Goal: Task Accomplishment & Management: Contribute content

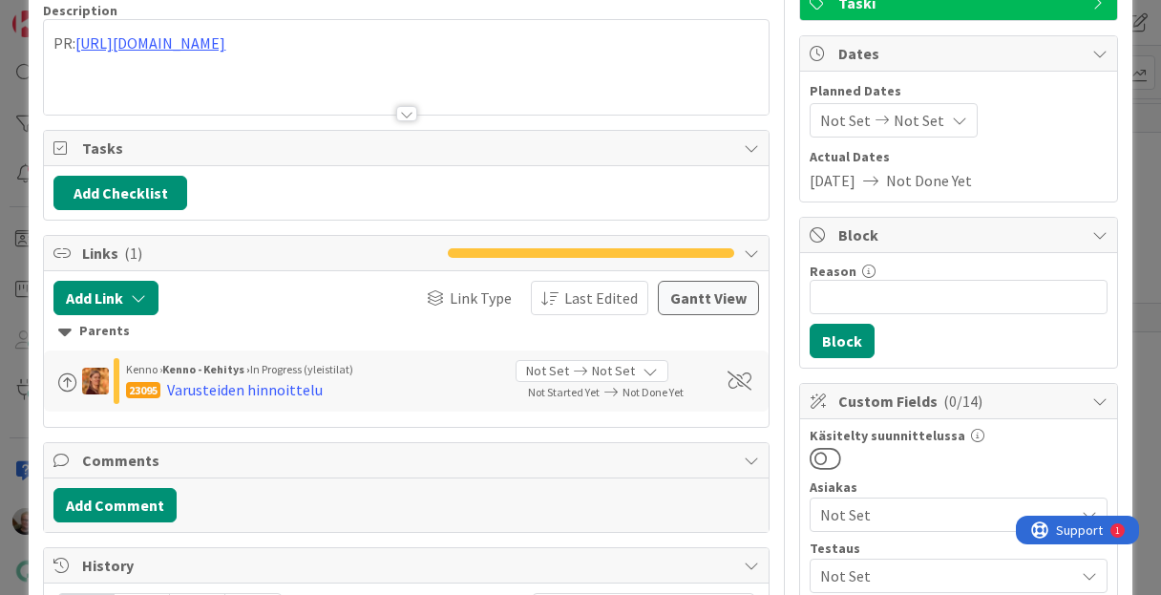
click at [405, 108] on div at bounding box center [406, 113] width 21 height 15
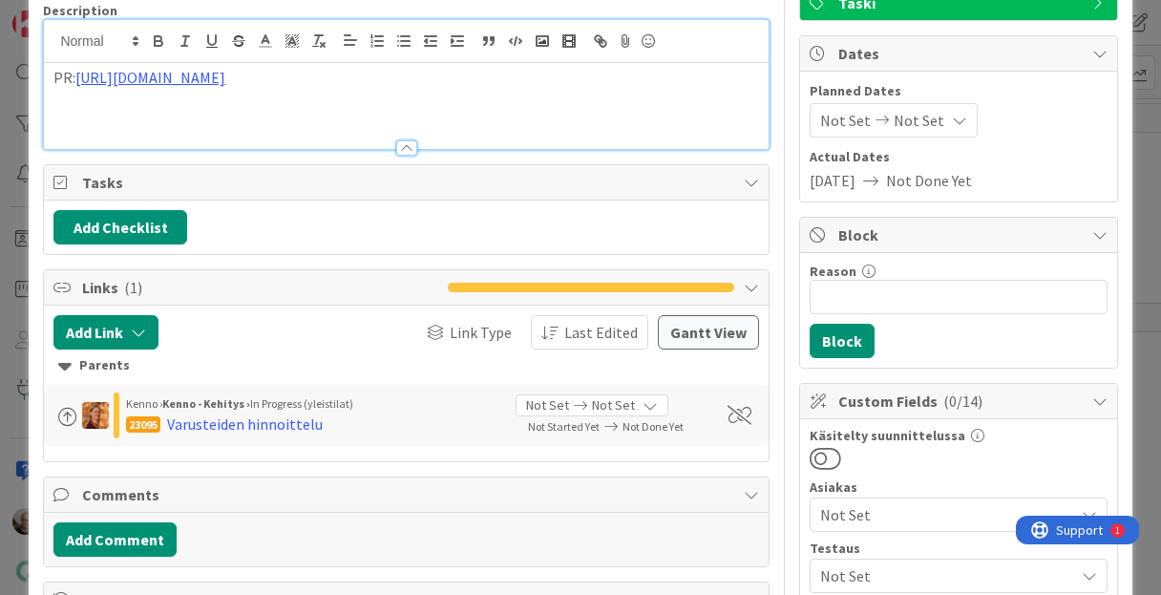
click at [399, 149] on div at bounding box center [406, 147] width 21 height 15
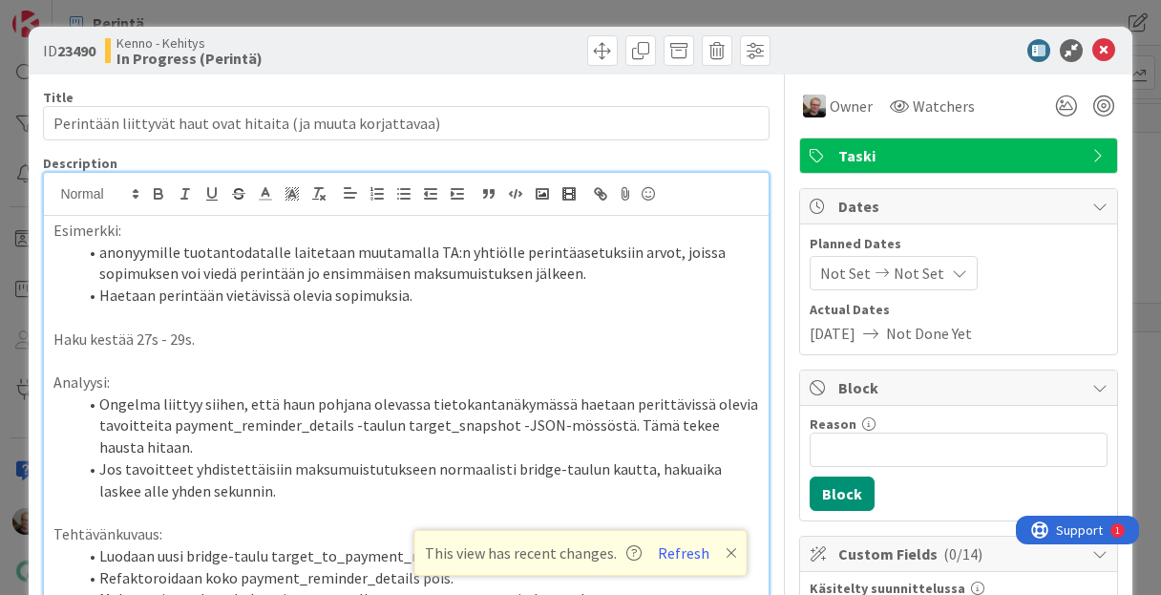
scroll to position [147, 0]
click at [1092, 48] on icon at bounding box center [1103, 50] width 23 height 23
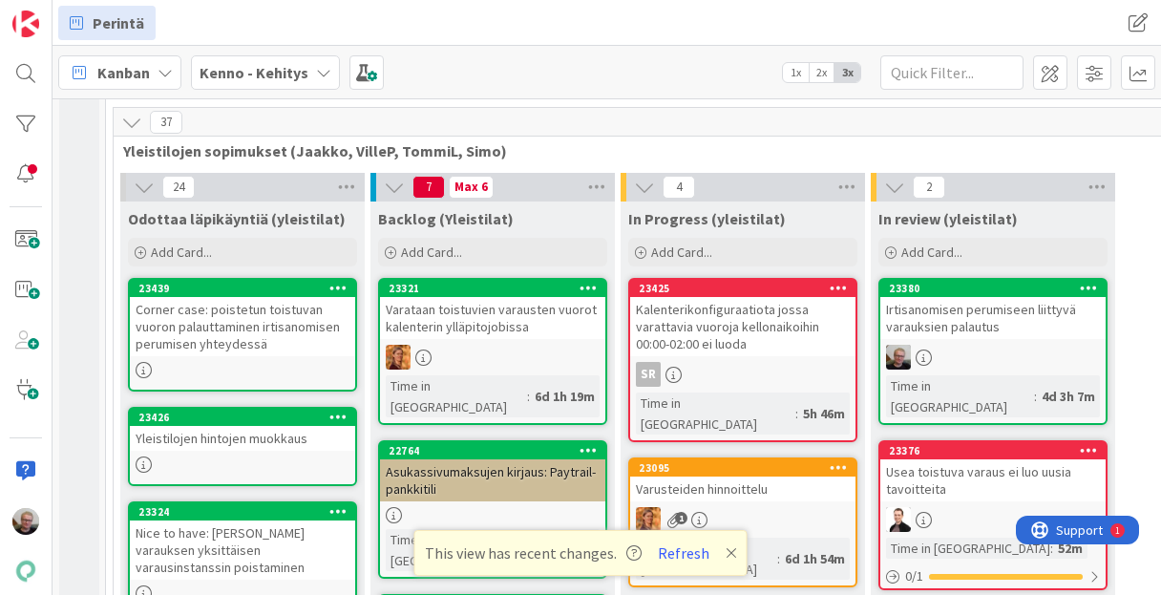
scroll to position [2749, 0]
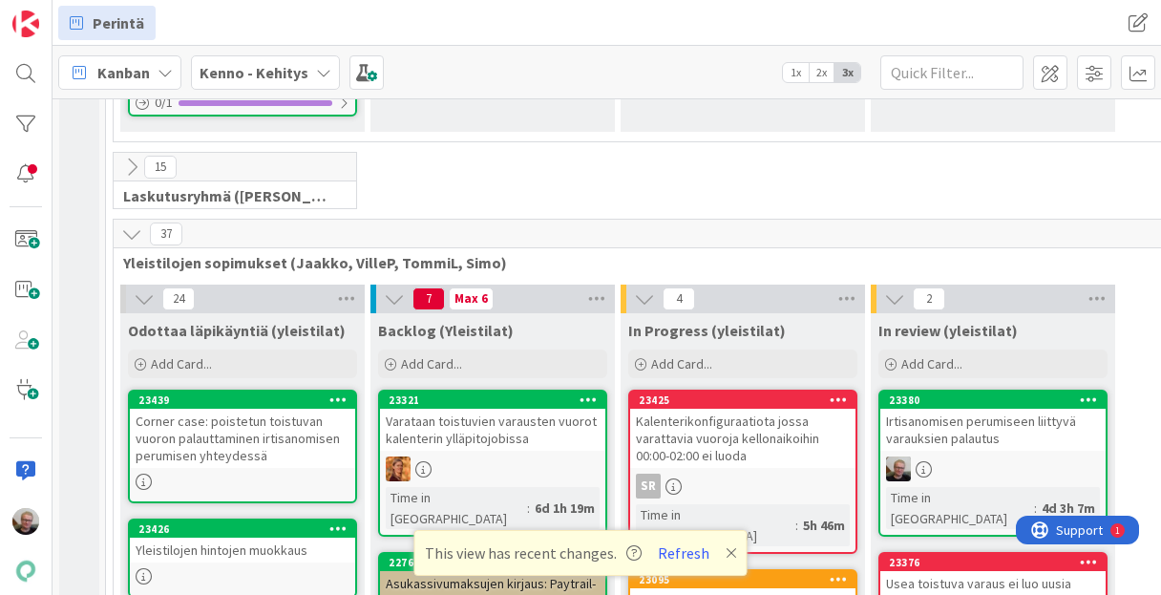
click at [726, 588] on div "Varusteiden hinnoittelu" at bounding box center [742, 600] width 225 height 25
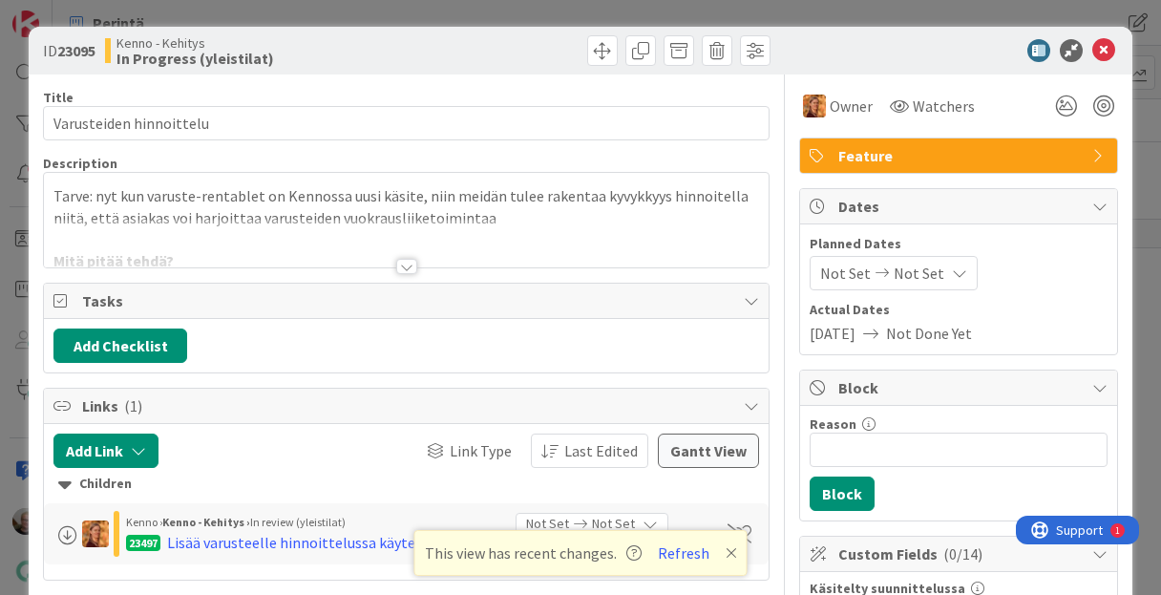
click at [397, 261] on div at bounding box center [406, 266] width 21 height 15
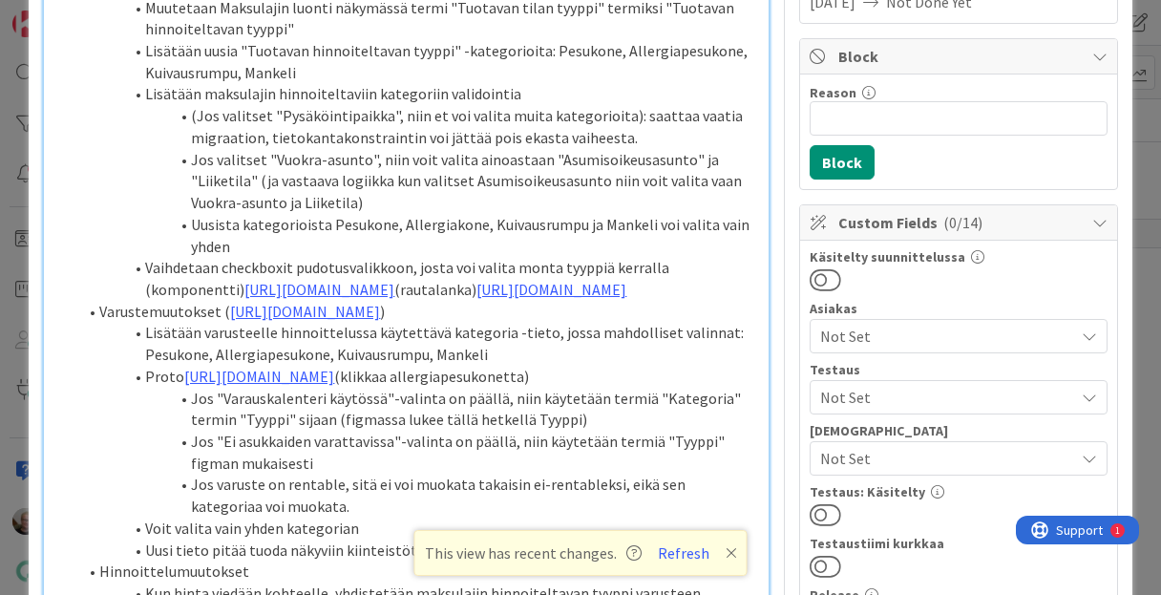
scroll to position [458, 0]
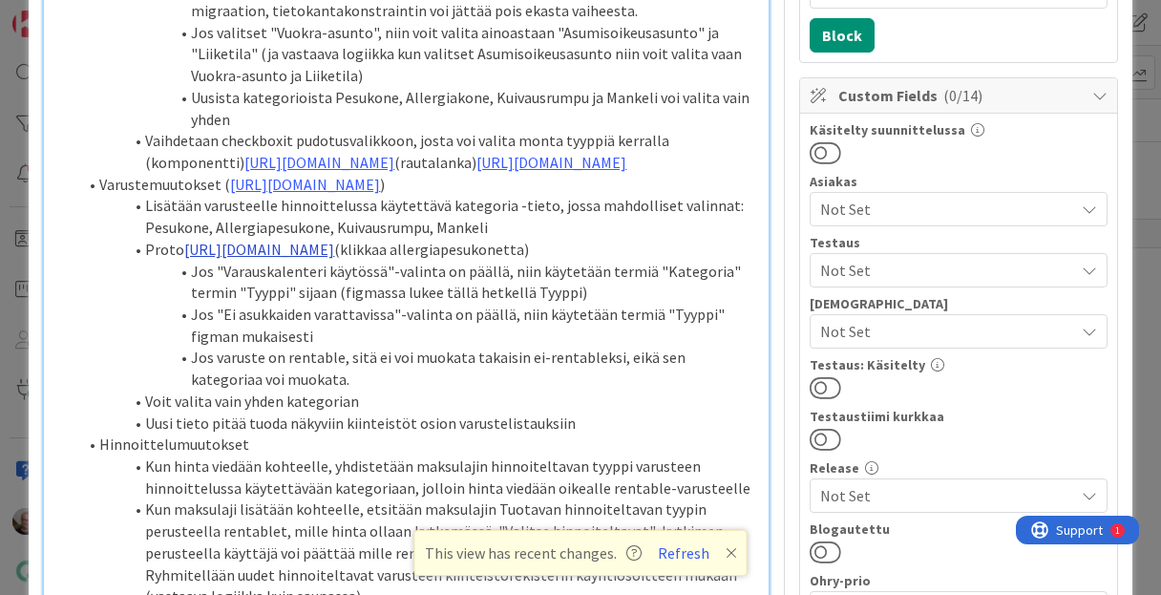
click at [334, 259] on link "[URL][DOMAIN_NAME]" at bounding box center [259, 249] width 150 height 19
click at [489, 304] on li "Jos "Varauskalenteri käytössä"-valinta on päällä, niin käytetään termiä "Katego…" at bounding box center [417, 282] width 682 height 43
click at [292, 304] on li "Jos "Varauskalenteri käytössä"-valinta on päällä, niin käytetään termiä "Katego…" at bounding box center [417, 282] width 682 height 43
click at [305, 390] on li "Jos varuste on rentable, sitä ei voi muokata takaisin ei-rentableksi, eikä sen …" at bounding box center [417, 368] width 682 height 43
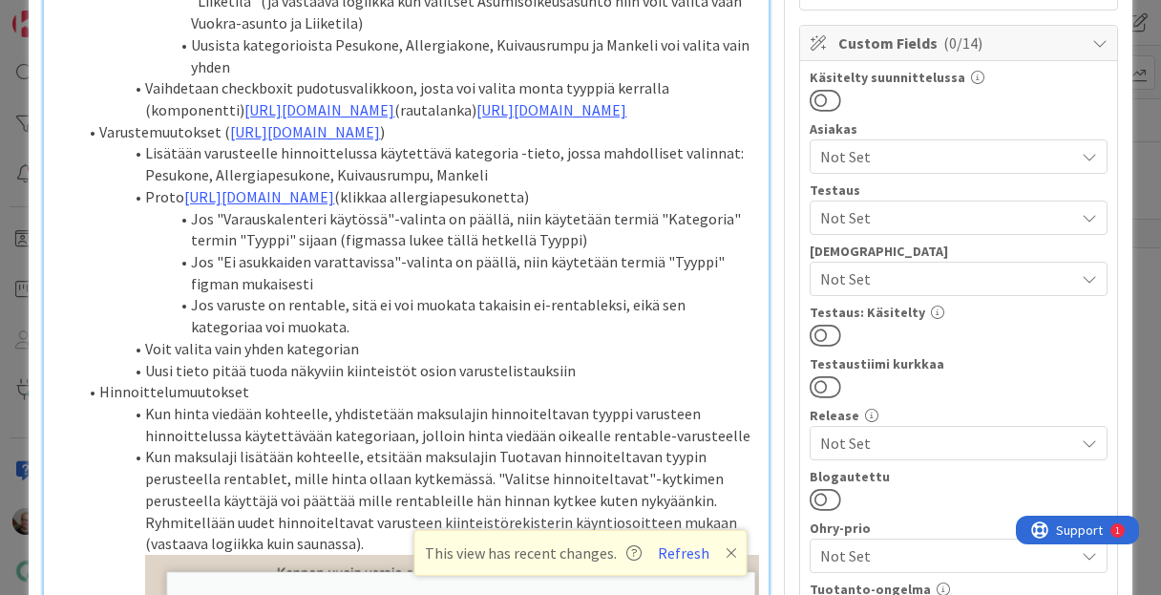
scroll to position [535, 0]
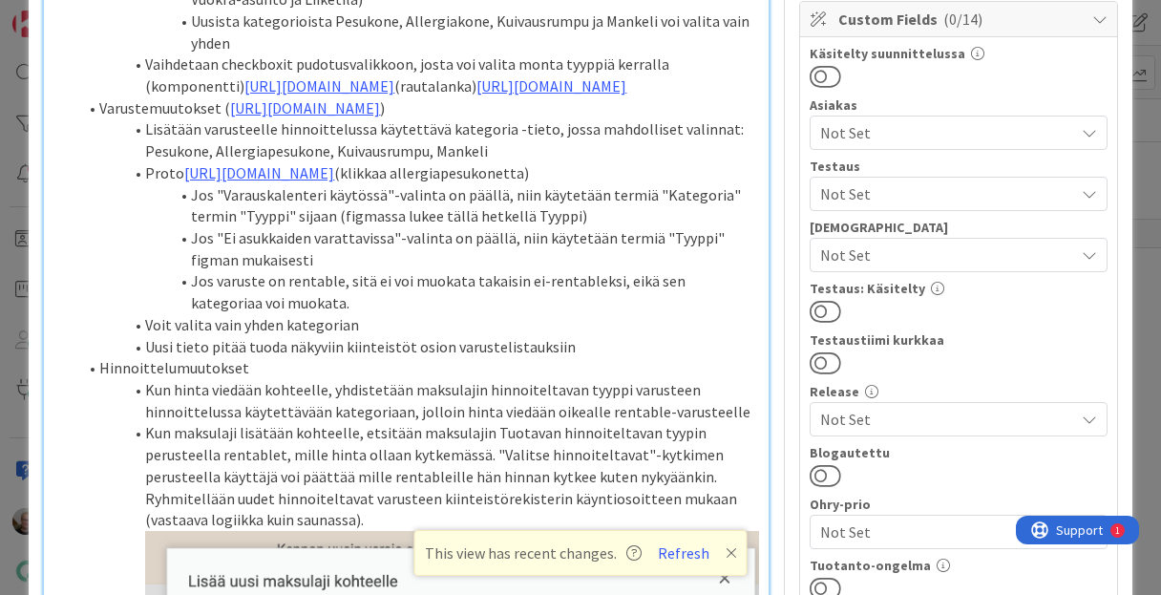
click at [411, 358] on li "Uusi tieto pitää tuoda näkyviin kiinteistöt osion varustelistauksiin" at bounding box center [417, 347] width 682 height 22
click at [382, 358] on li "Uusi tieto pitää tuoda näkyviin kiinteistöt osion varustelistauksiin" at bounding box center [417, 347] width 682 height 22
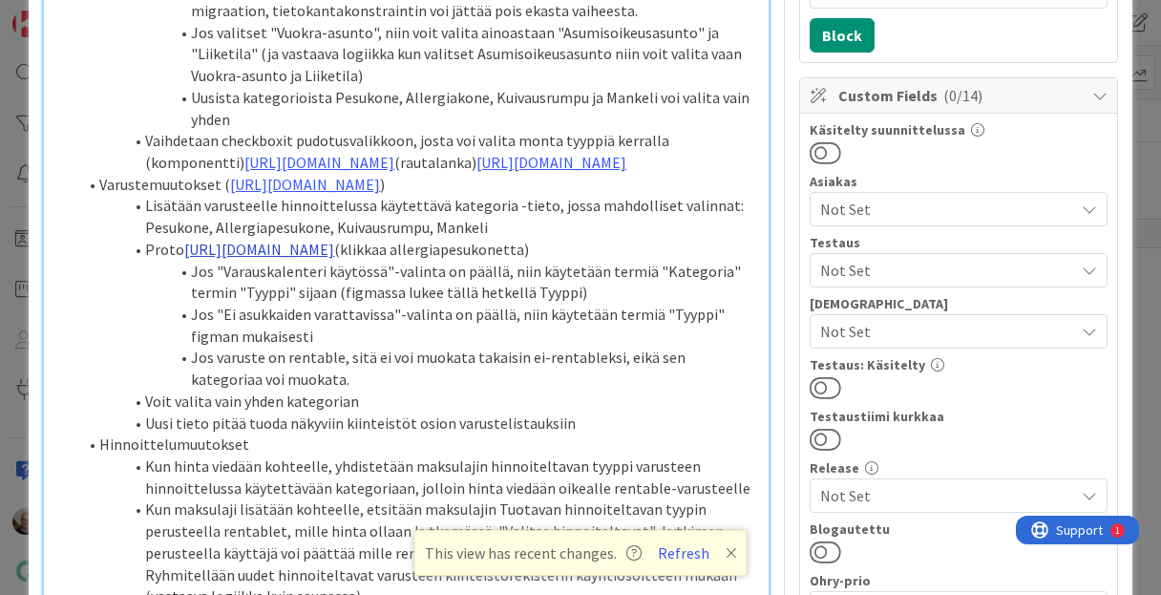
click at [334, 259] on link "[URL][DOMAIN_NAME]" at bounding box center [259, 249] width 150 height 19
click at [410, 388] on link "[URL][DOMAIN_NAME]" at bounding box center [390, 394] width 131 height 25
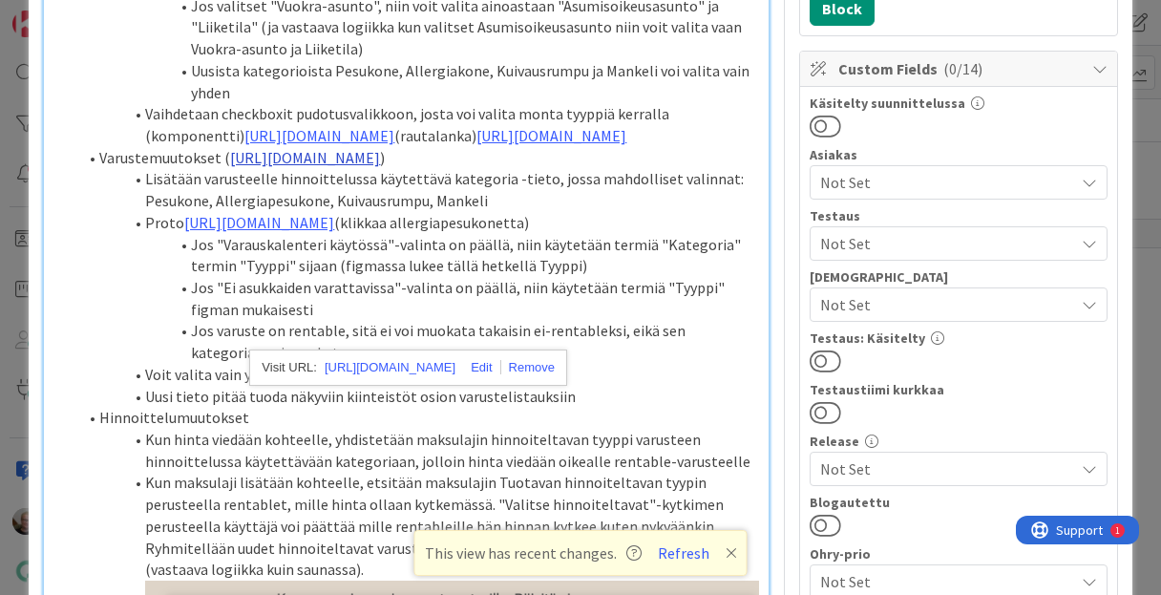
scroll to position [611, 0]
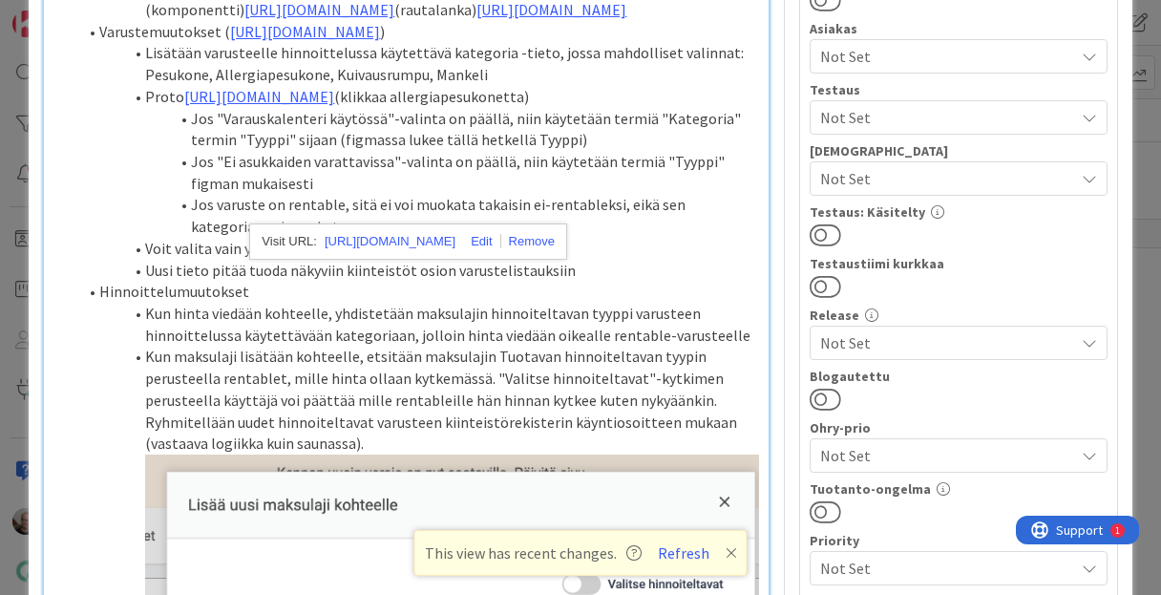
click at [129, 194] on li "Jos "Ei asukkaiden varattavissa"-valinta on päällä, niin käytetään termiä "Tyyp…" at bounding box center [417, 172] width 682 height 43
click at [107, 194] on li "Jos "Ei asukkaiden varattavissa"-valinta on päällä, niin käytetään termiä "Tyyp…" at bounding box center [417, 172] width 682 height 43
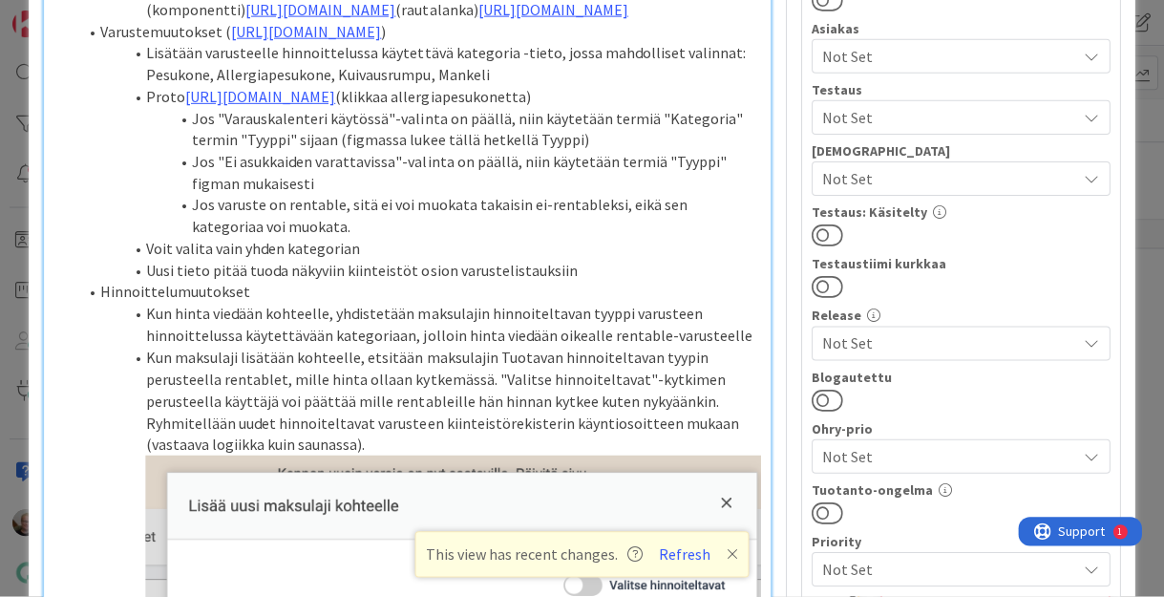
scroll to position [687, 0]
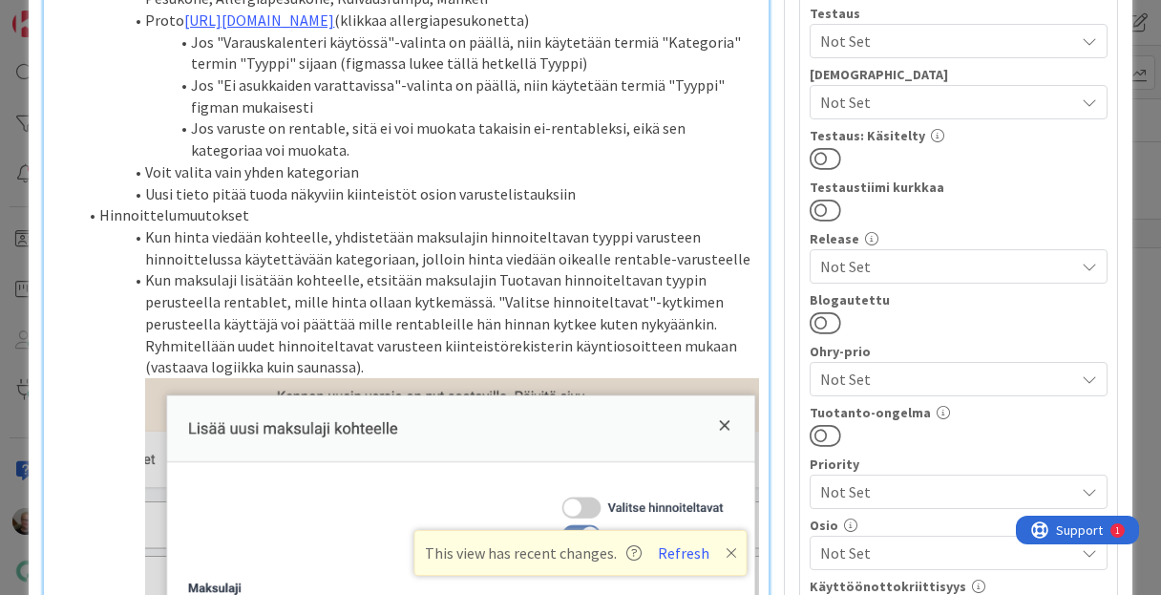
click at [330, 160] on li "Jos varuste on rentable, sitä ei voi muokata takaisin ei-rentableksi, eikä sen …" at bounding box center [417, 138] width 682 height 43
click at [157, 160] on li "Jos varuste on rentable, sitä ei voi muokata takaisin ei-rentableksi, eikä sen …" at bounding box center [417, 138] width 682 height 43
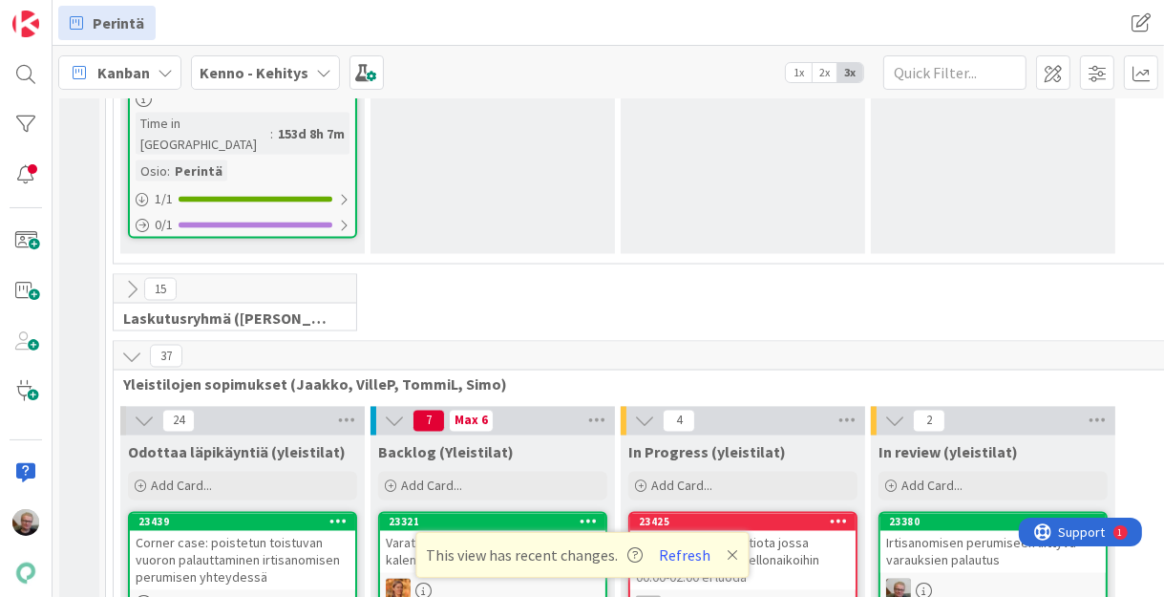
scroll to position [2597, 0]
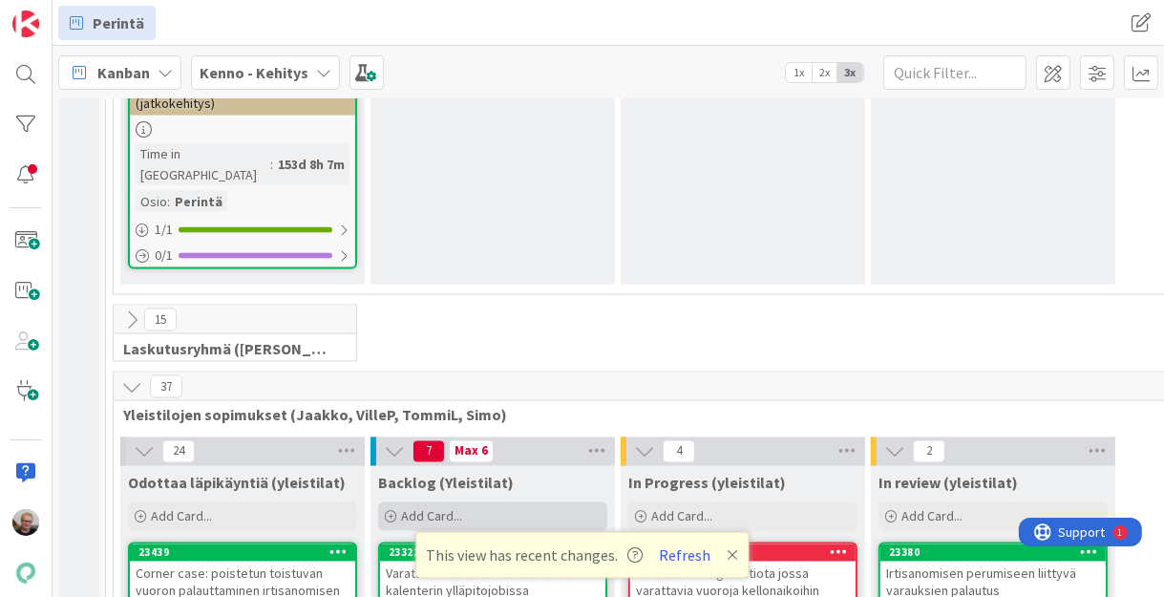
click at [430, 508] on span "Add Card..." at bounding box center [431, 516] width 61 height 17
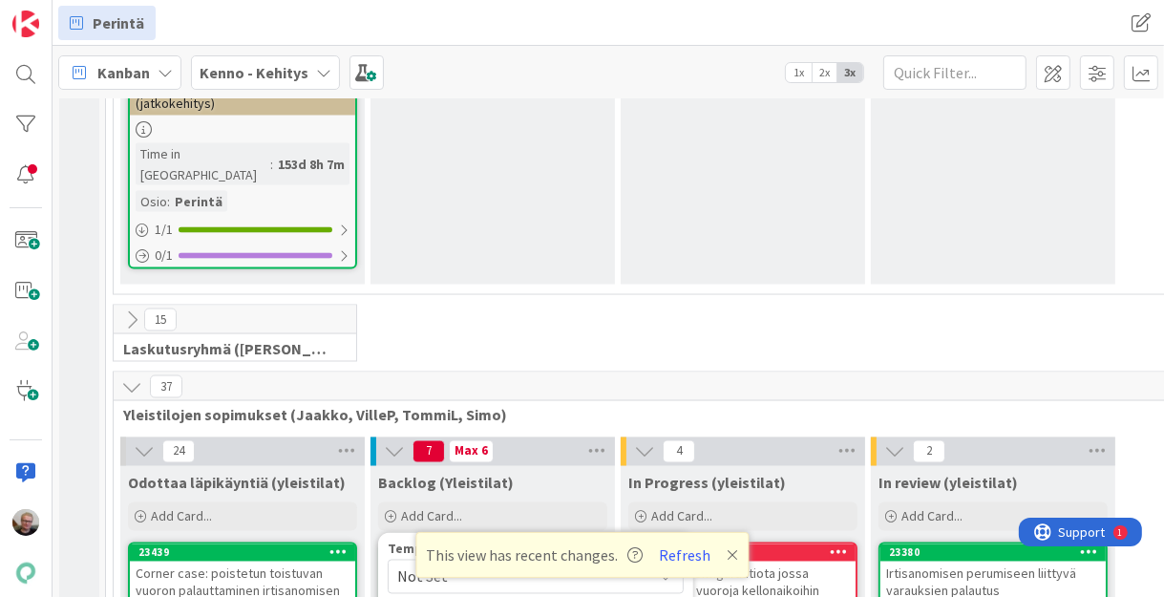
click at [641, 406] on span "Yleistilojen sopimukset (Jaakko, VilleP, TommiL, Simo)" at bounding box center [735, 415] width 1225 height 19
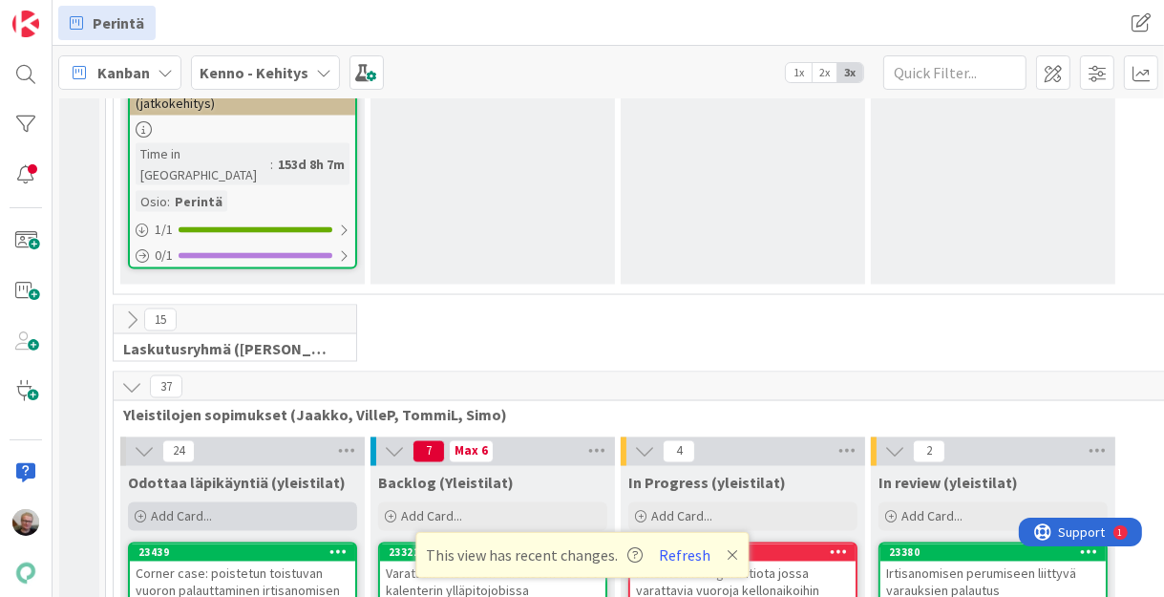
click at [295, 502] on div "Add Card..." at bounding box center [242, 516] width 229 height 29
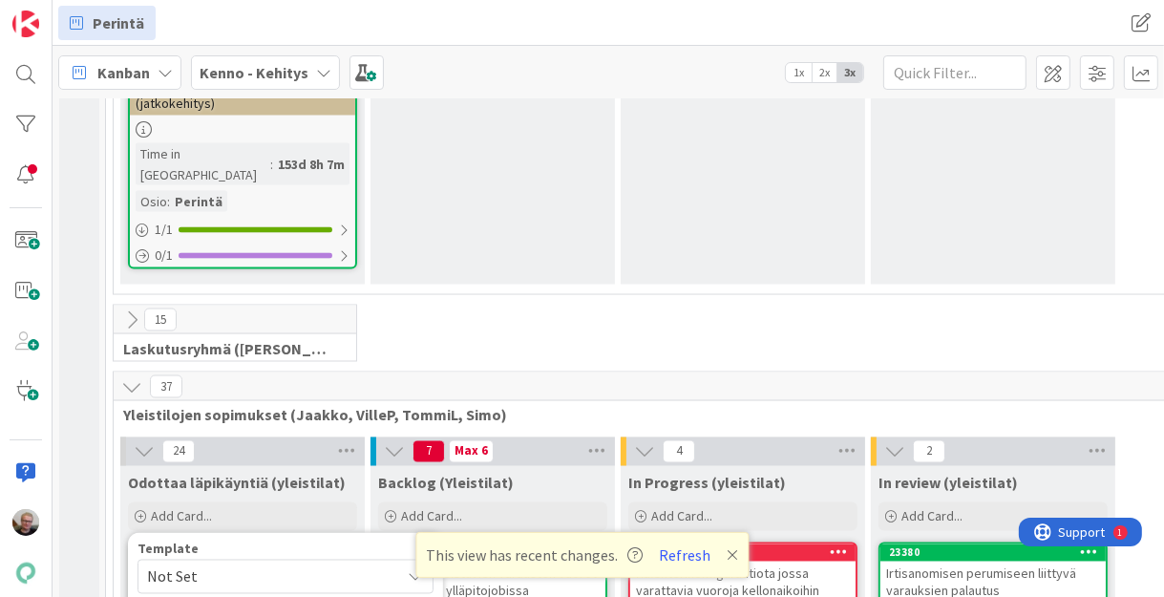
type textarea "x"
type textarea "V"
type textarea "x"
type textarea "Va"
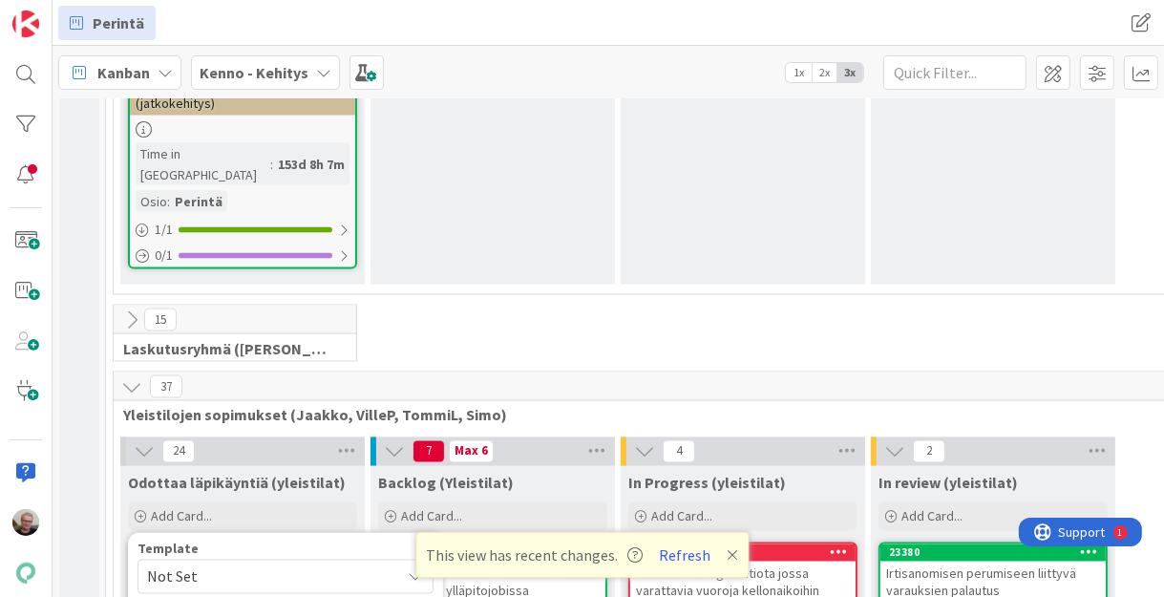
type textarea "x"
type textarea "Var"
type textarea "x"
type textarea "Vara"
type textarea "x"
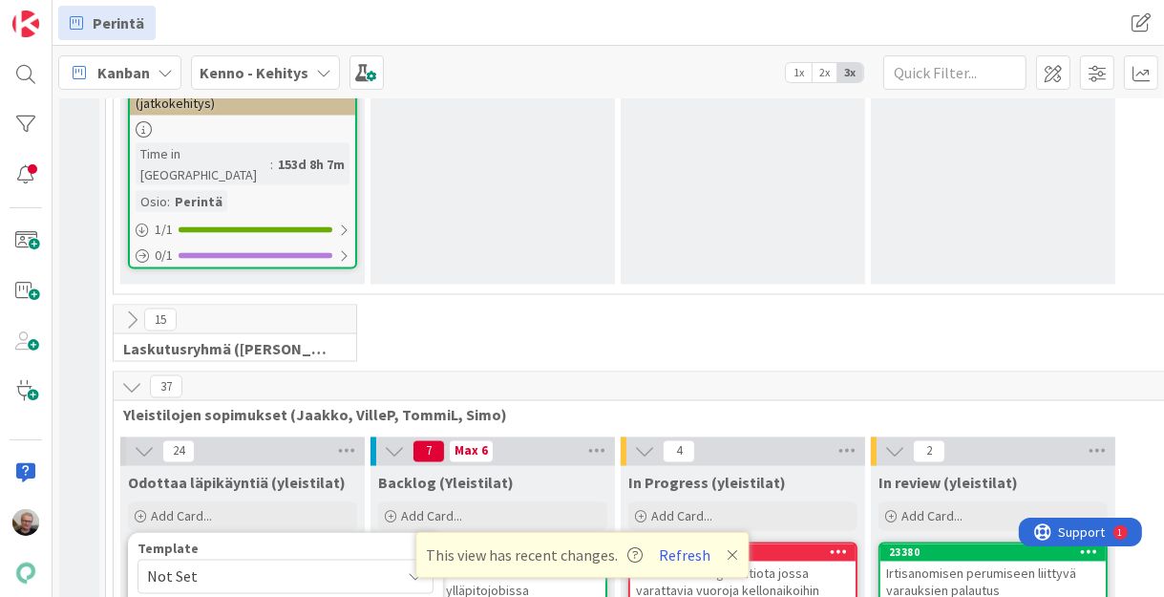
type textarea "Varau"
type textarea "x"
type textarea "Varaus"
type textarea "x"
type textarea "Varausk"
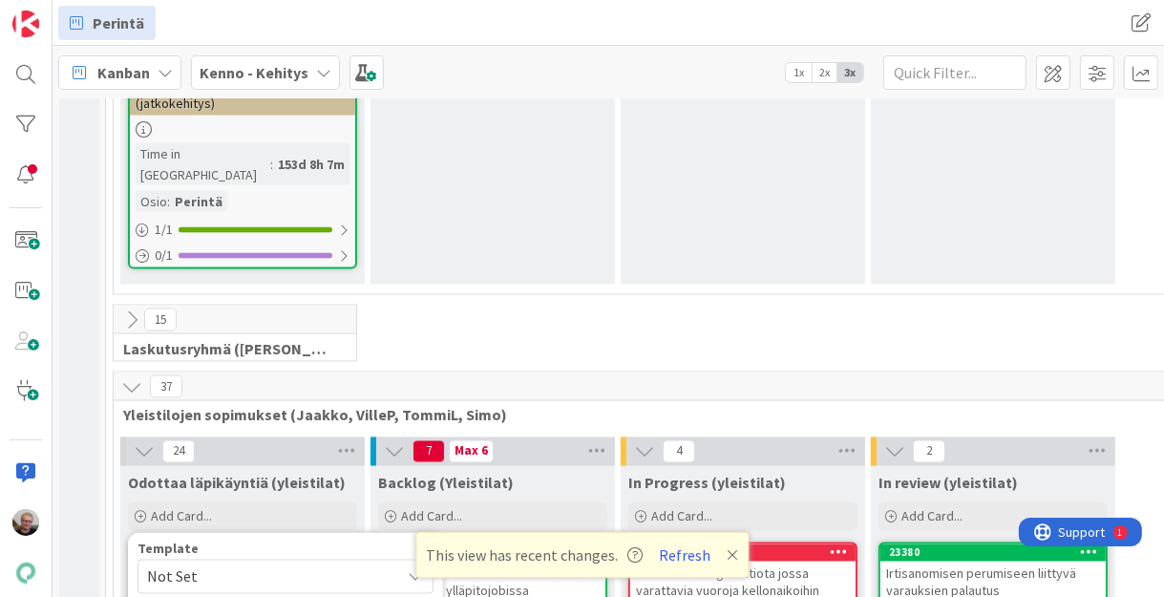
type textarea "x"
type textarea "Varauska"
type textarea "x"
type textarea "Varauskal"
type textarea "x"
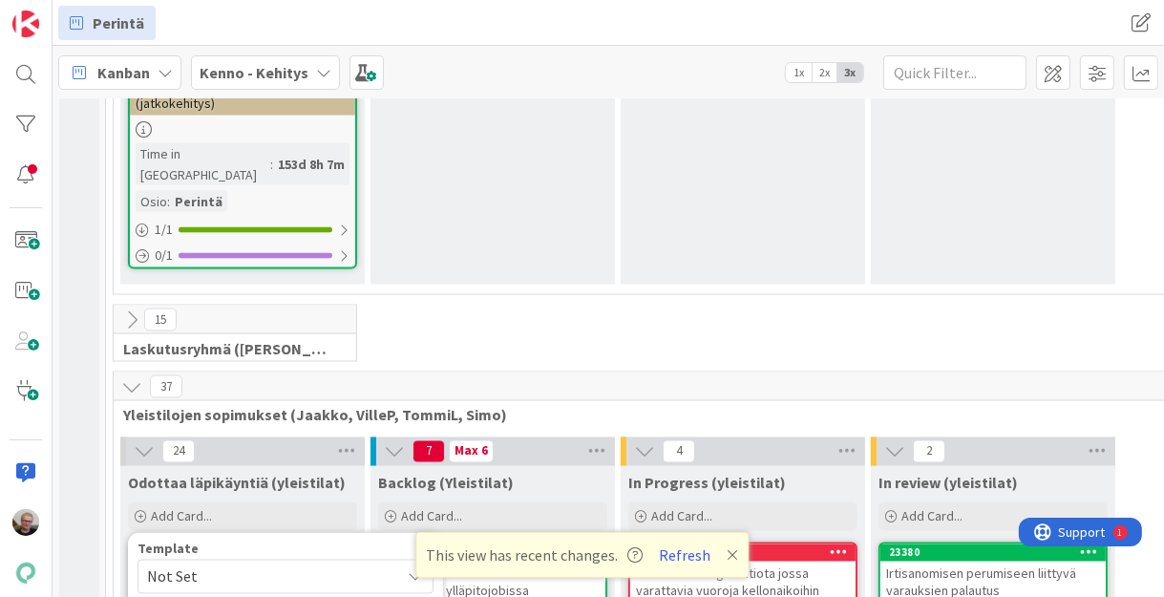
type textarea "Varauskale"
type textarea "x"
type textarea "Varauskalen"
type textarea "x"
type textarea "Varauskalente"
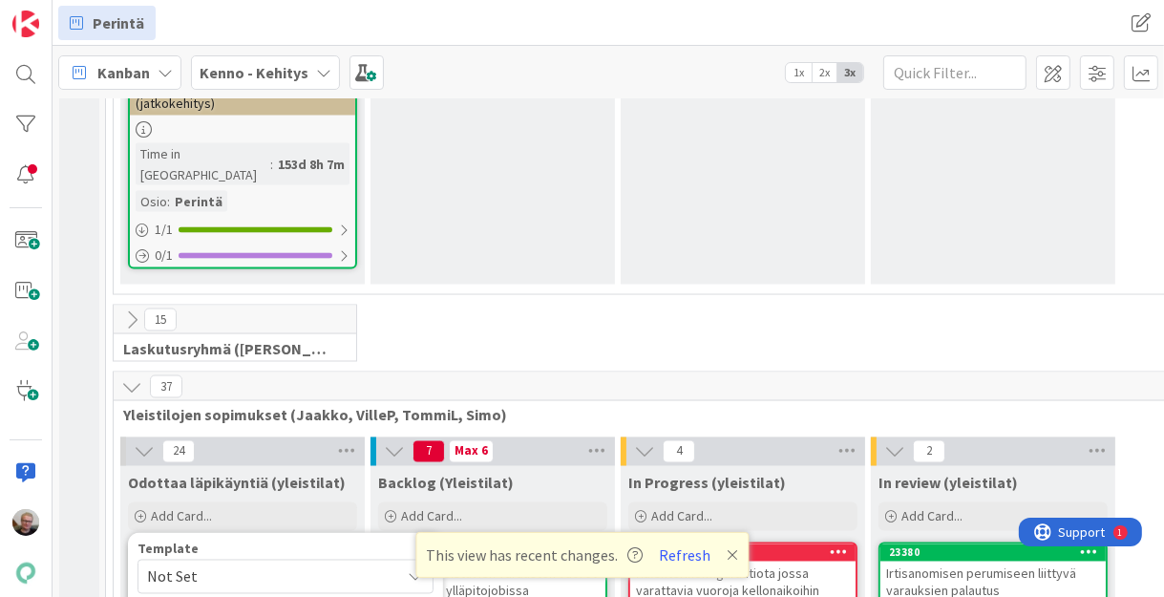
type textarea "x"
type textarea "Varauskalenter"
type textarea "x"
type textarea "Varauskalenteri"
type textarea "x"
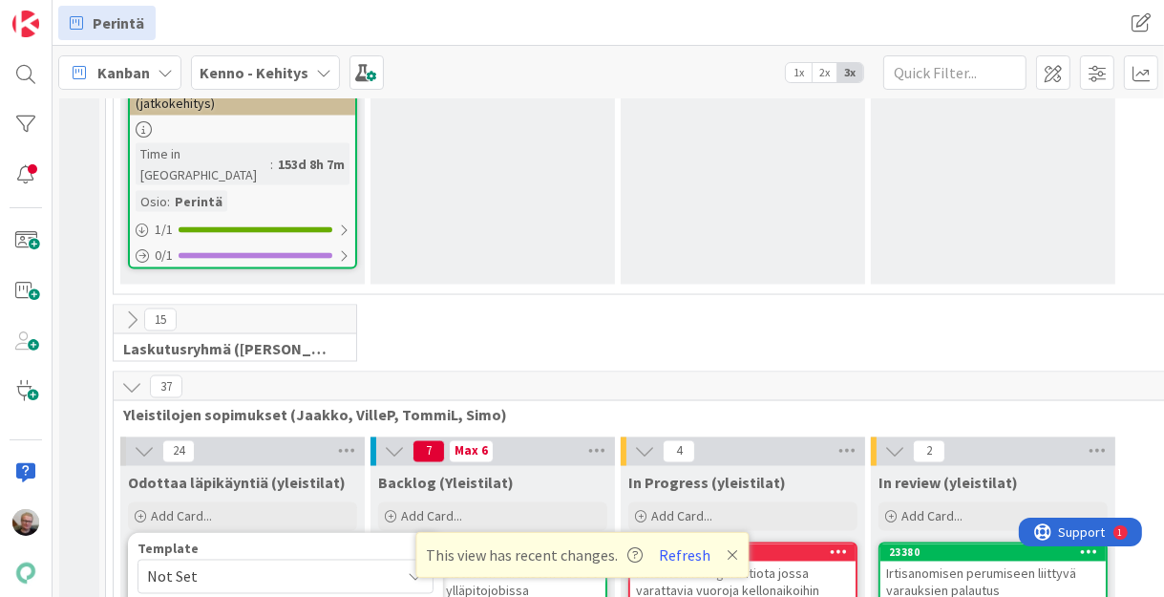
type textarea "Varauskalenterin"
type textarea "x"
type textarea "Varauskalenterin"
type textarea "x"
type textarea "Varauskalenterin l"
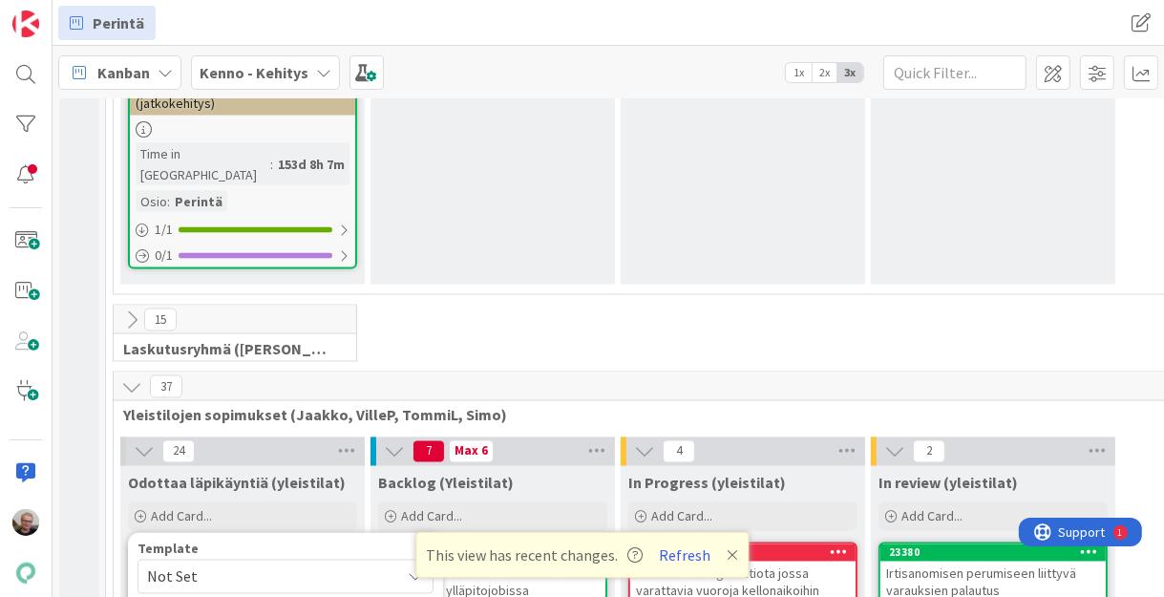
type textarea "x"
type textarea "Varauskalenterin lu"
type textarea "x"
type textarea "Varauskalenterin luo"
type textarea "x"
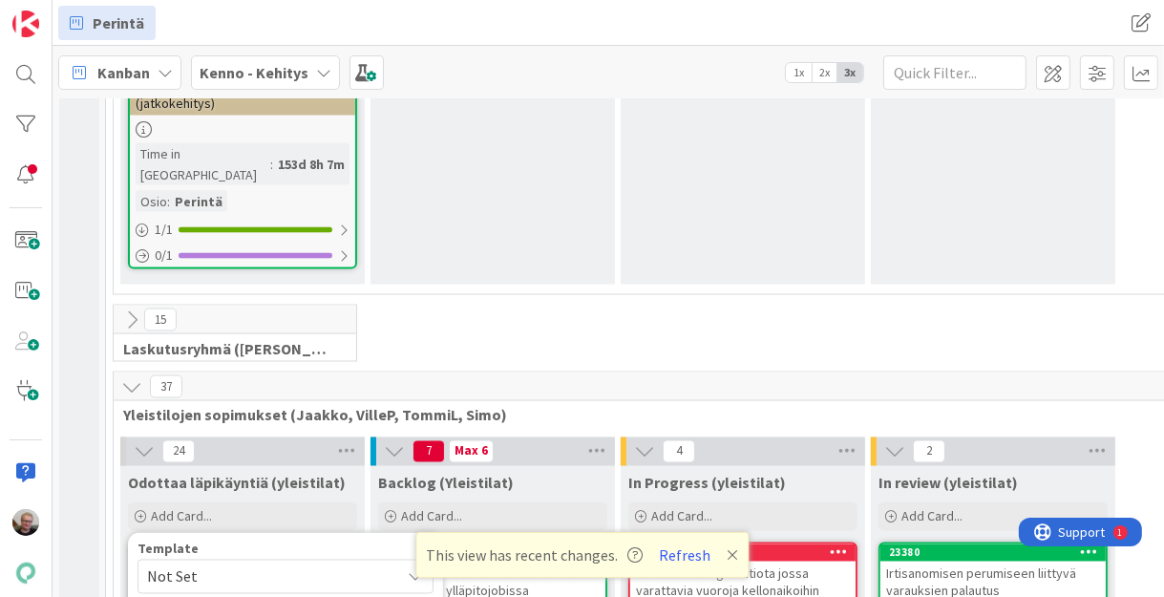
type textarea "Varauskalenterin luom"
type textarea "x"
type textarea "Varauskalenterin luomi"
type textarea "x"
type textarea "Varauskalenterin luomin"
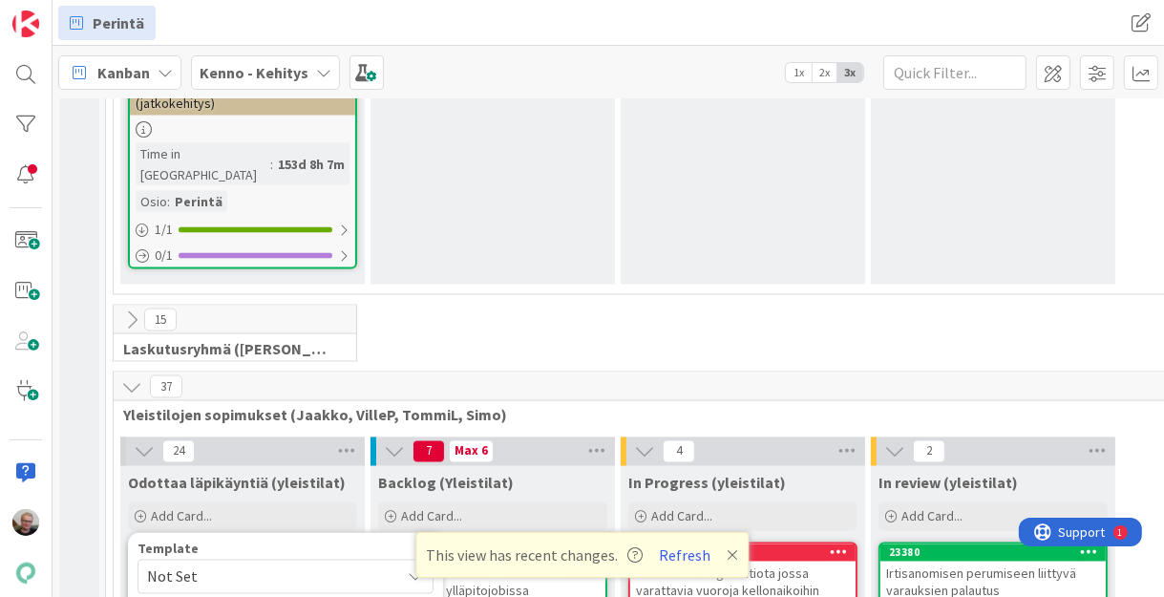
type textarea "x"
type textarea "Varauskalenterin luominen"
type textarea "x"
type textarea "Varauskalenterin luominen"
type textarea "x"
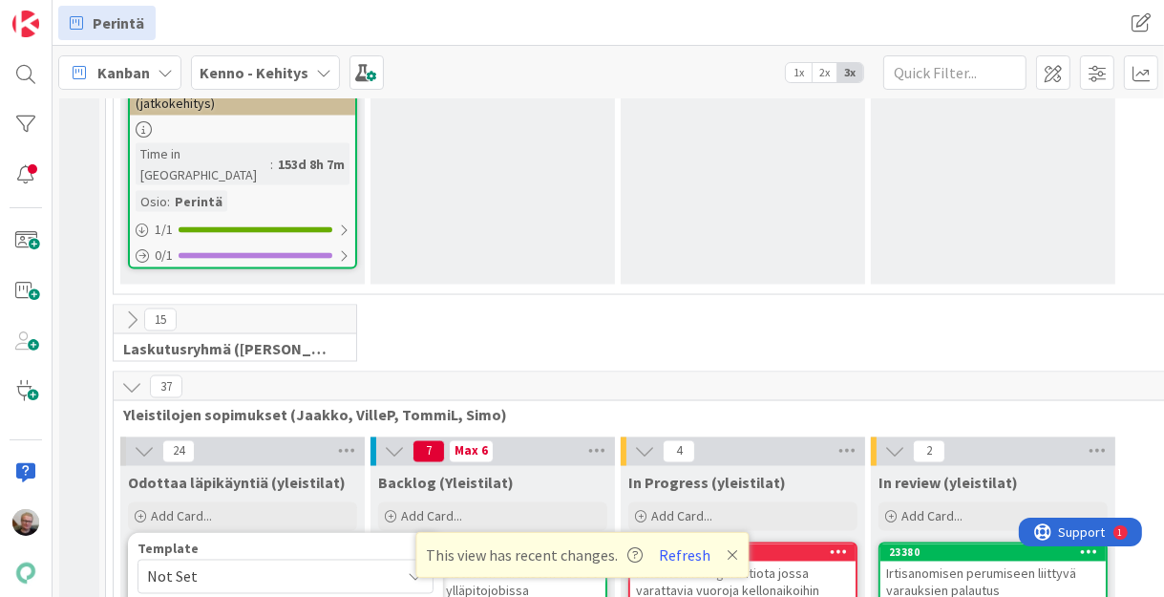
type textarea "Varauskalenterin luominen -"
type textarea "x"
type textarea "Varauskalenterin luominen -"
type textarea "x"
type textarea "Varauskalenterin luominen - m"
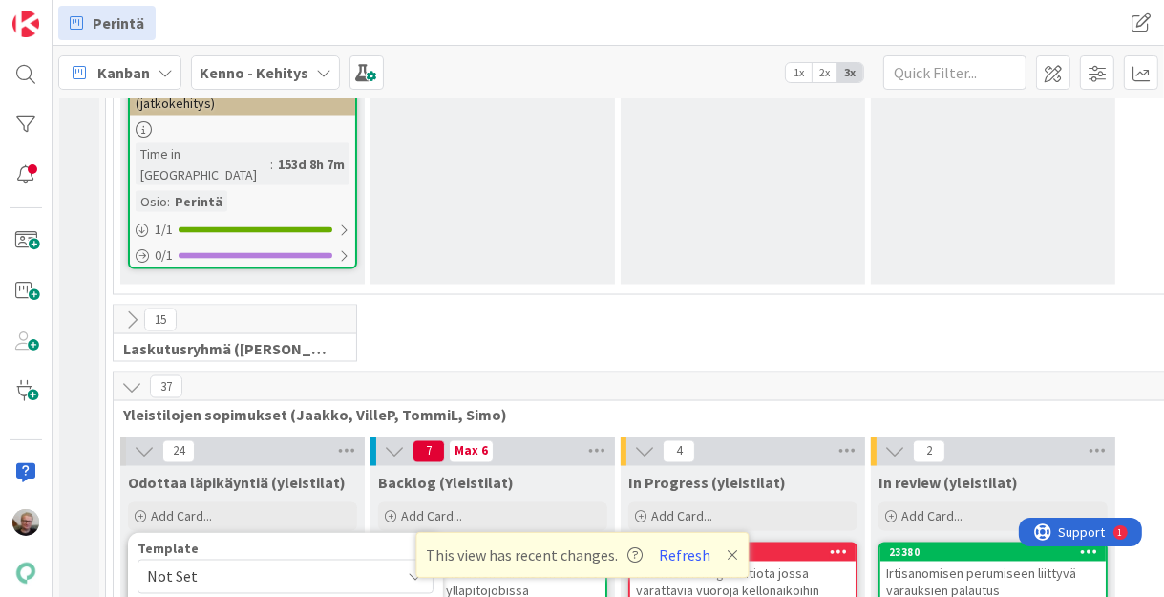
type textarea "x"
type textarea "Varauskalenterin luominen - mi"
type textarea "x"
type textarea "Varauskalenterin luominen - mit"
type textarea "x"
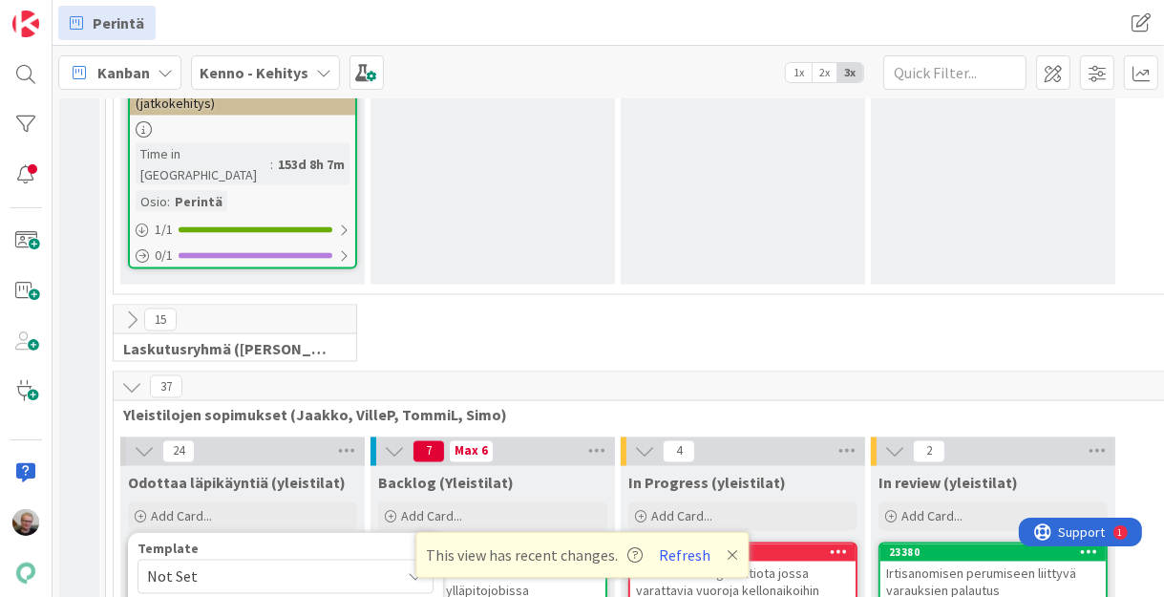
type textarea "Varauskalenterin luominen - mite"
type textarea "x"
type textarea "Varauskalenterin luominen - miten"
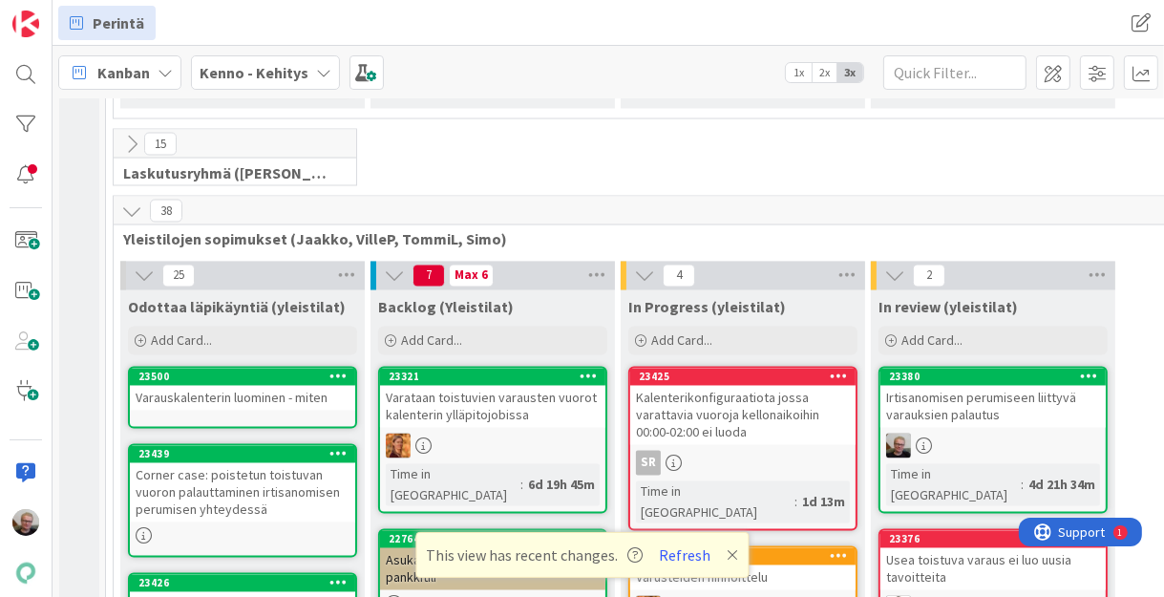
scroll to position [2749, 0]
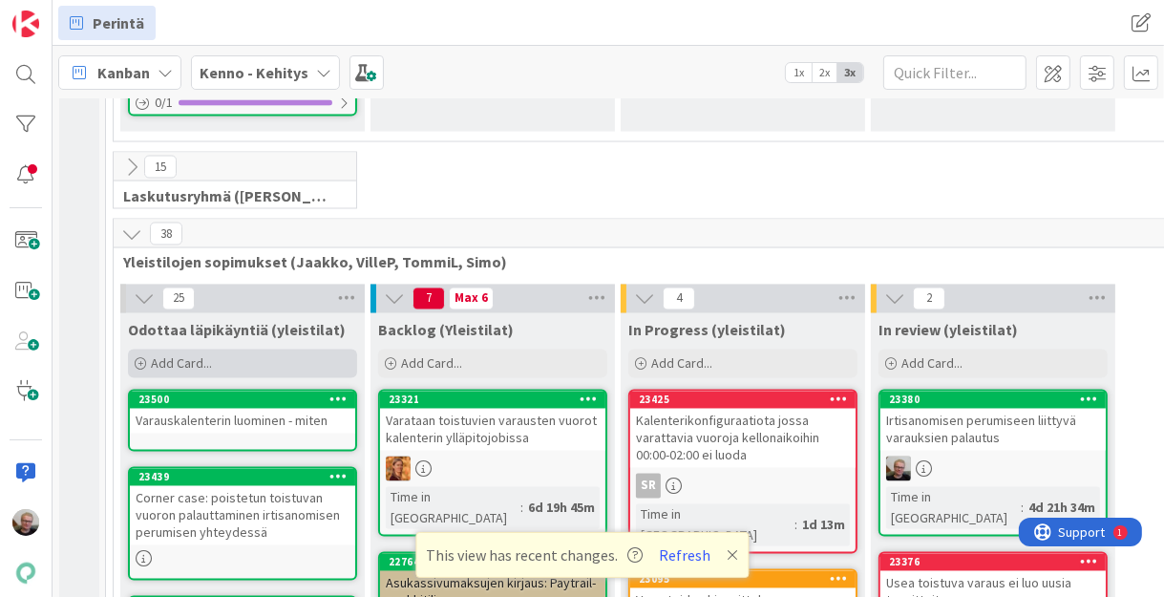
click at [251, 349] on div "Add Card..." at bounding box center [242, 363] width 229 height 29
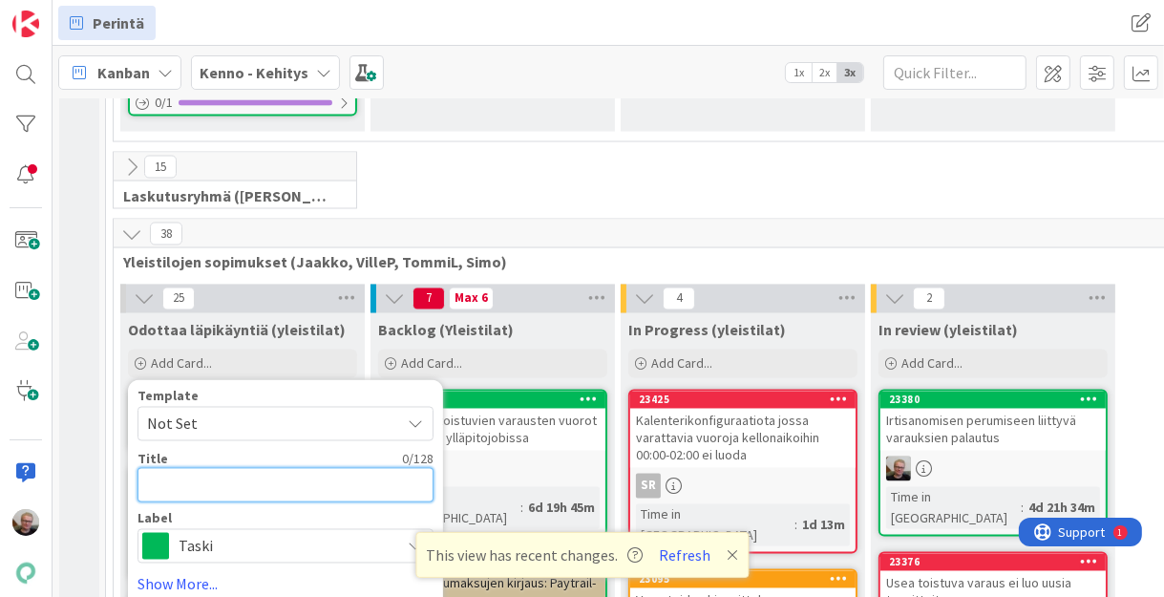
type textarea "x"
type textarea "t"
type textarea "x"
type textarea "to"
type textarea "x"
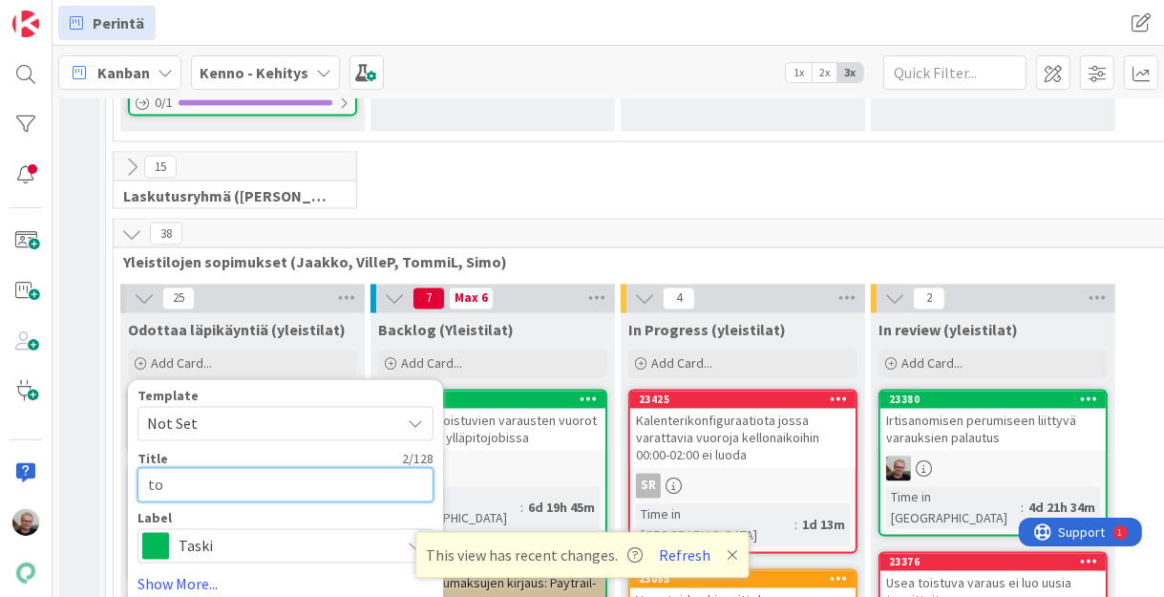
type textarea "toi"
type textarea "x"
type textarea "to"
type textarea "x"
type textarea "t"
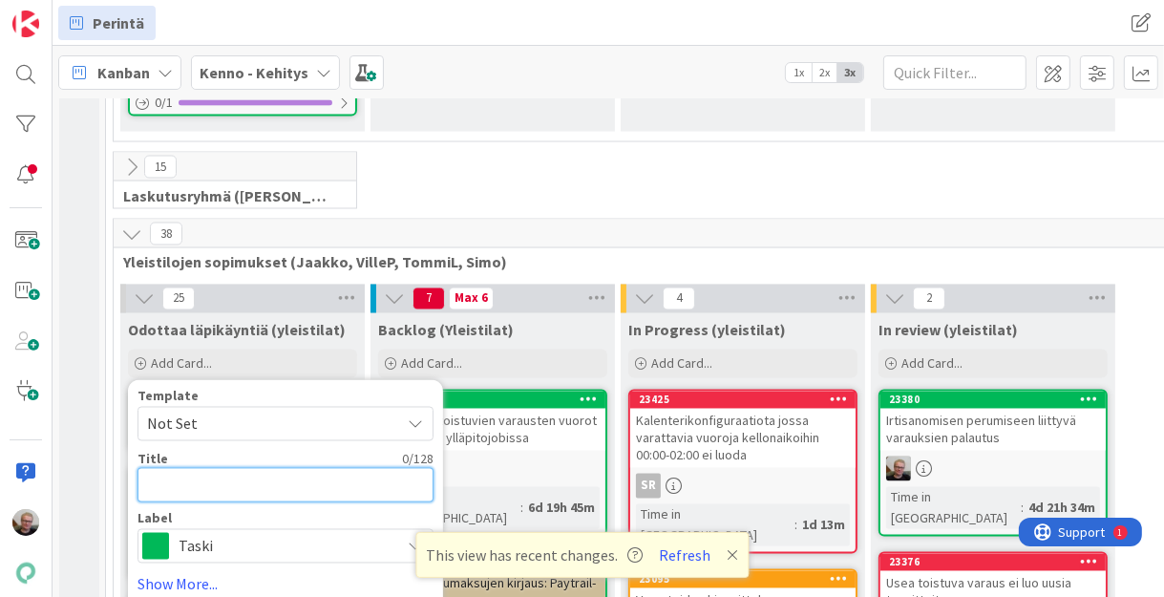
type textarea "x"
type textarea "T"
type textarea "x"
type textarea "To"
type textarea "x"
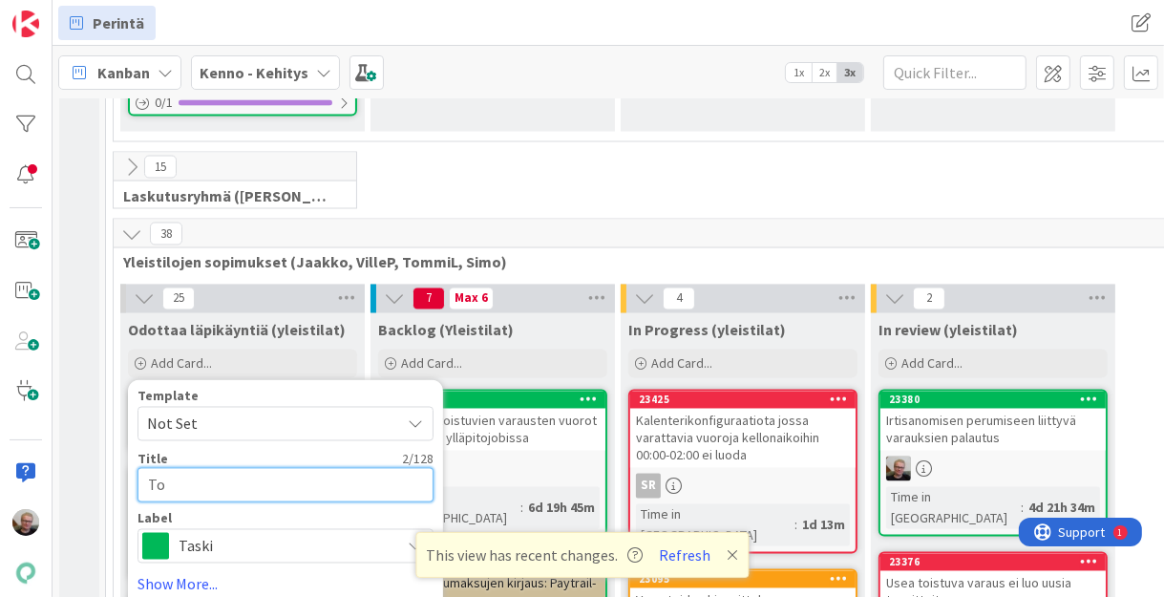
type textarea "Toi"
type textarea "x"
type textarea "Tois"
type textarea "x"
type textarea "Toisu"
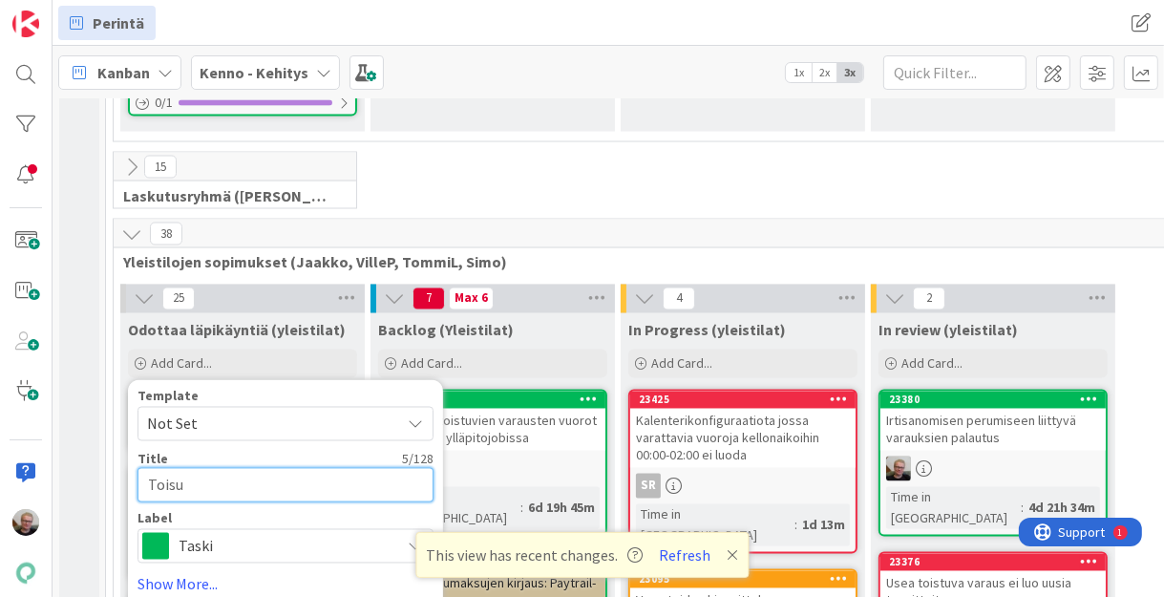
type textarea "x"
type textarea "Tois"
type textarea "x"
type textarea "Toist"
type textarea "x"
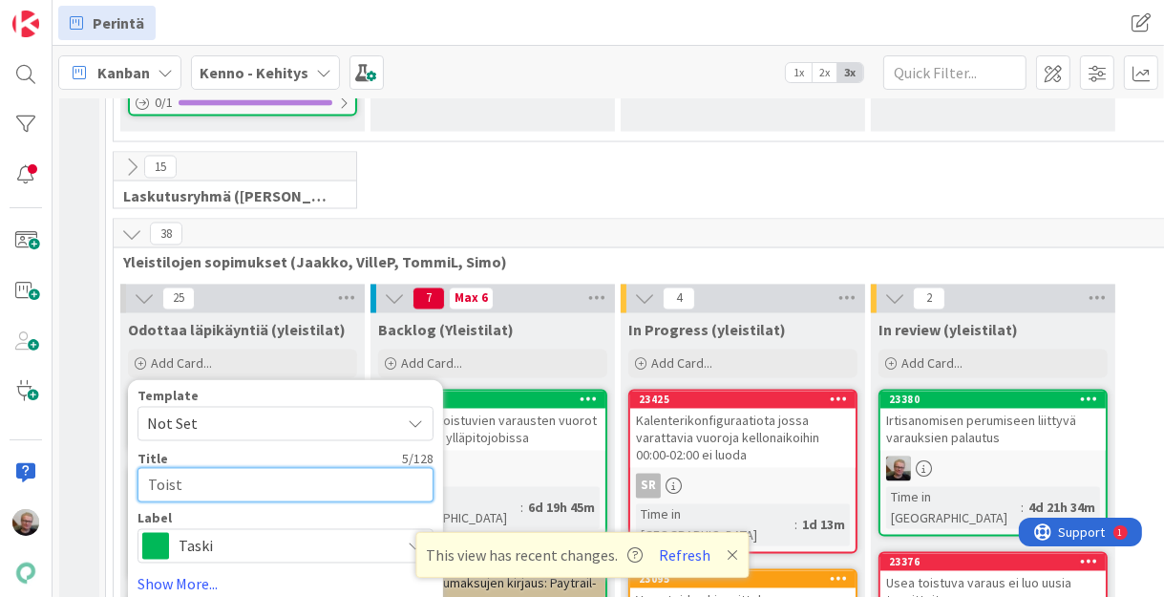
type textarea "Toistu"
type textarea "x"
type textarea "Toistuv"
type textarea "x"
type textarea "Toistuvi"
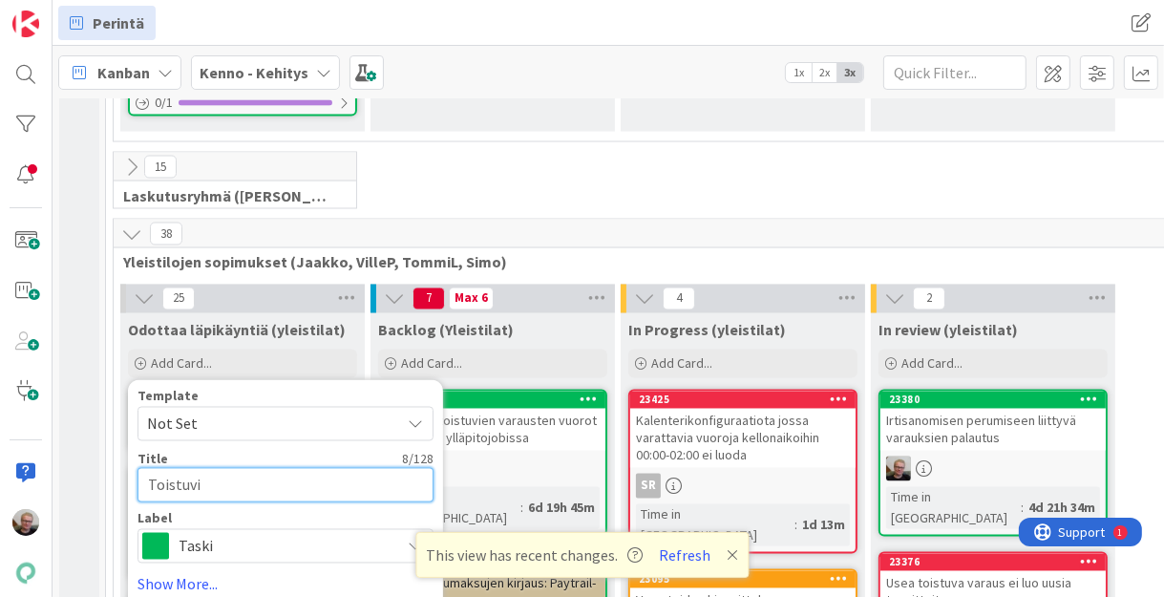
type textarea "x"
type textarea "Toistuvie"
type textarea "x"
type textarea "Toistuvien"
type textarea "x"
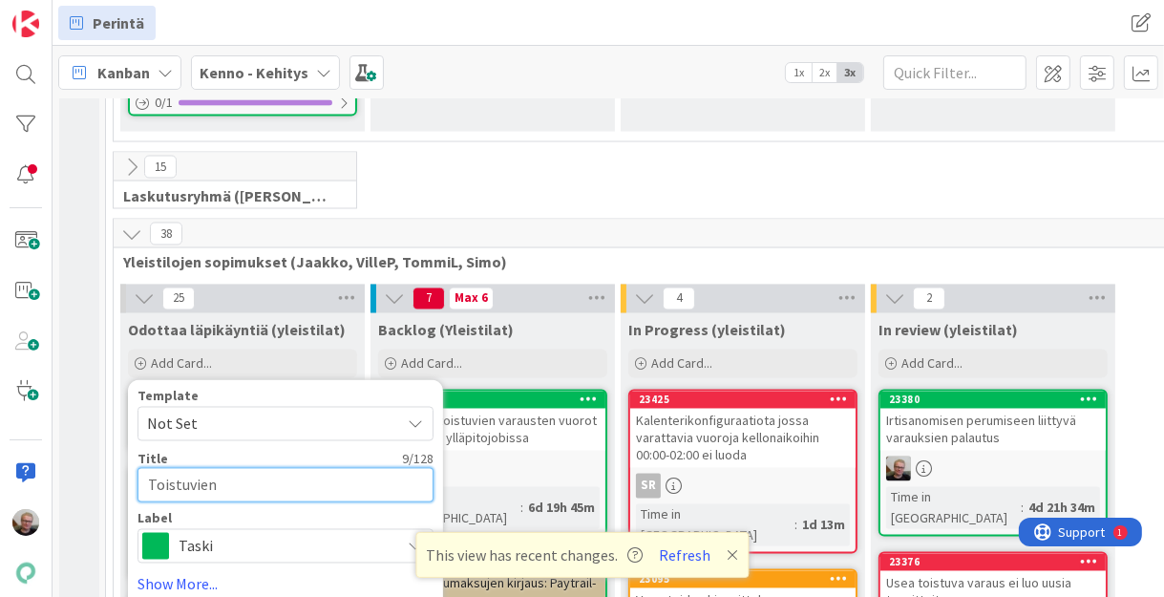
type textarea "Toistuvien"
type textarea "x"
type textarea "Toistuvien v"
type textarea "x"
type textarea "Toistuvien va"
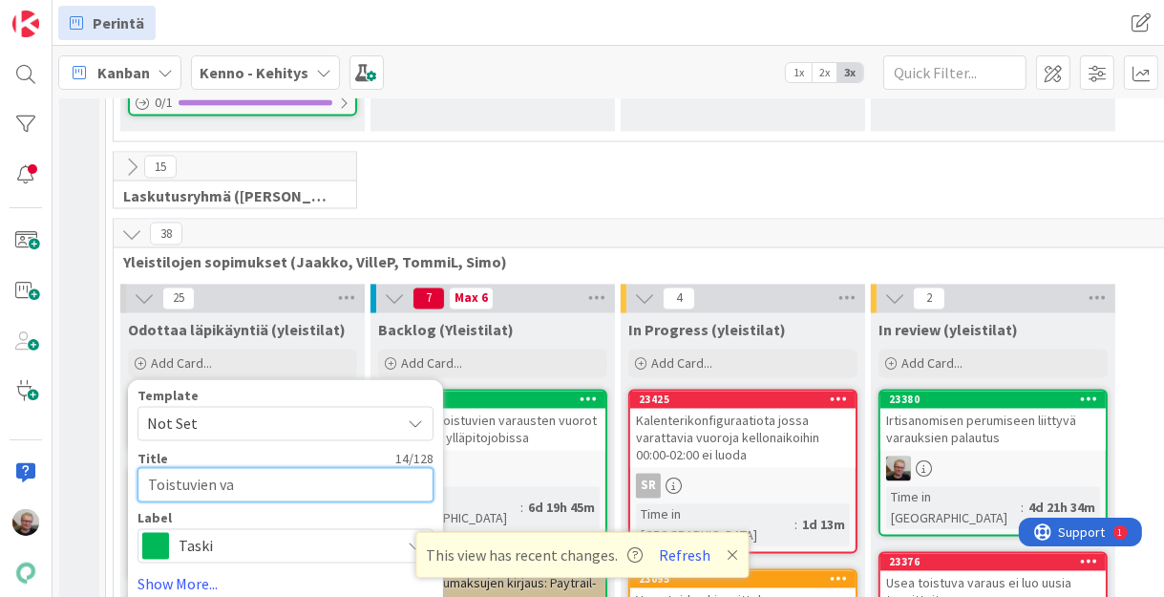
type textarea "x"
type textarea "Toistuvien var"
type textarea "x"
type textarea "Toistuvien vara"
type textarea "x"
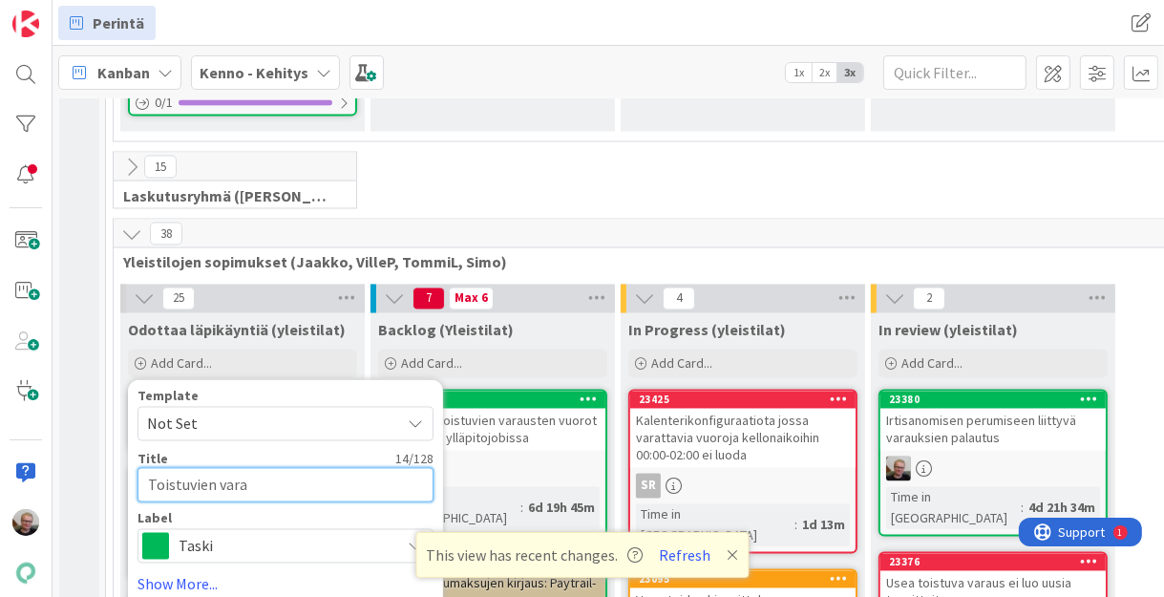
type textarea "Toistuvien varau"
type textarea "x"
type textarea "Toistuvien varauk"
type textarea "x"
type textarea "Toistuvien varauks"
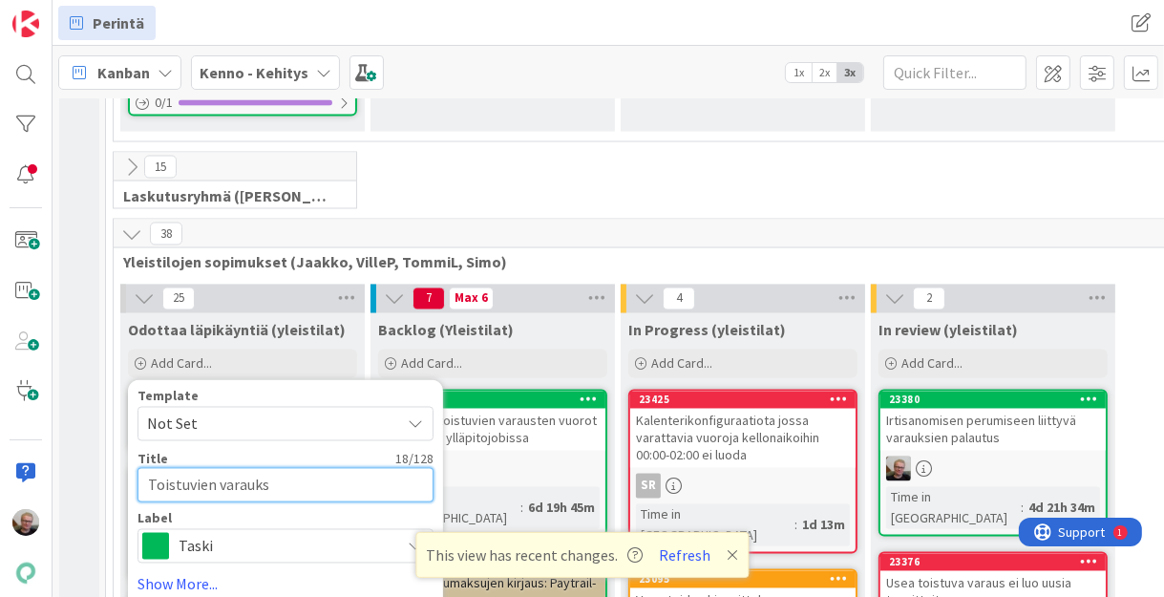
type textarea "x"
type textarea "Toistuvien varauksi"
type textarea "x"
type textarea "Toistuvien varauksie"
type textarea "x"
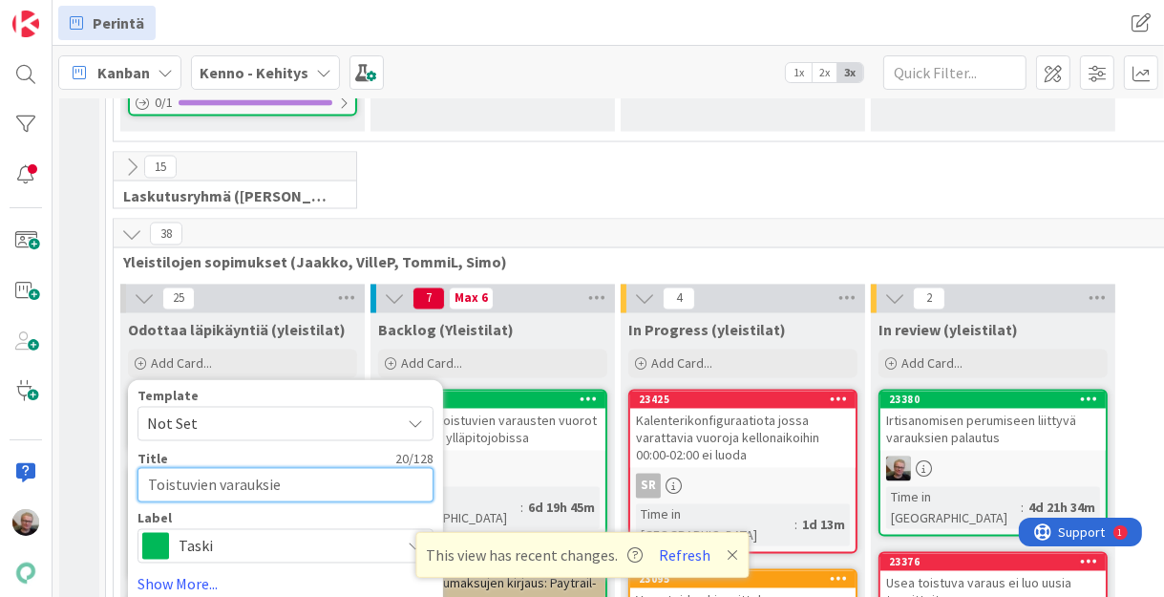
type textarea "Toistuvien varauksien"
type textarea "x"
type textarea "Toistuvien varauksien"
type textarea "x"
type textarea "Toistuvien varauksien p"
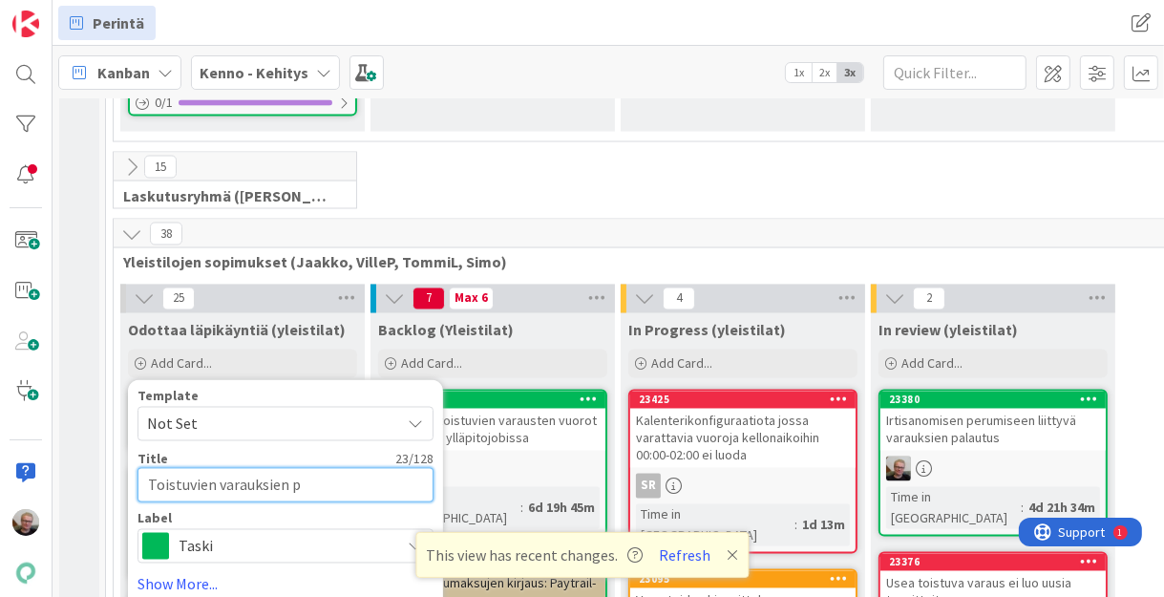
type textarea "x"
type textarea "Toistuvien varauksien pe"
type textarea "x"
type textarea "Toistuvien varauksien per"
type textarea "x"
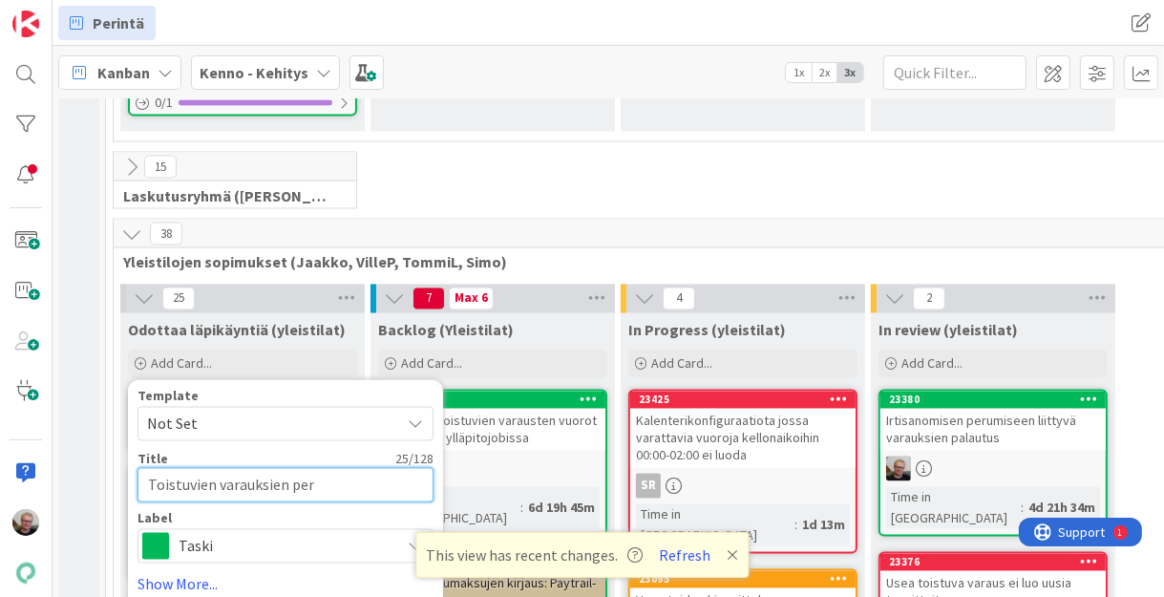
type textarea "Toistuvien varauksien [GEOGRAPHIC_DATA]"
type textarea "x"
type textarea "Toistuvien varauksien perum"
type textarea "x"
type textarea "Toistuvien varauksien perumi"
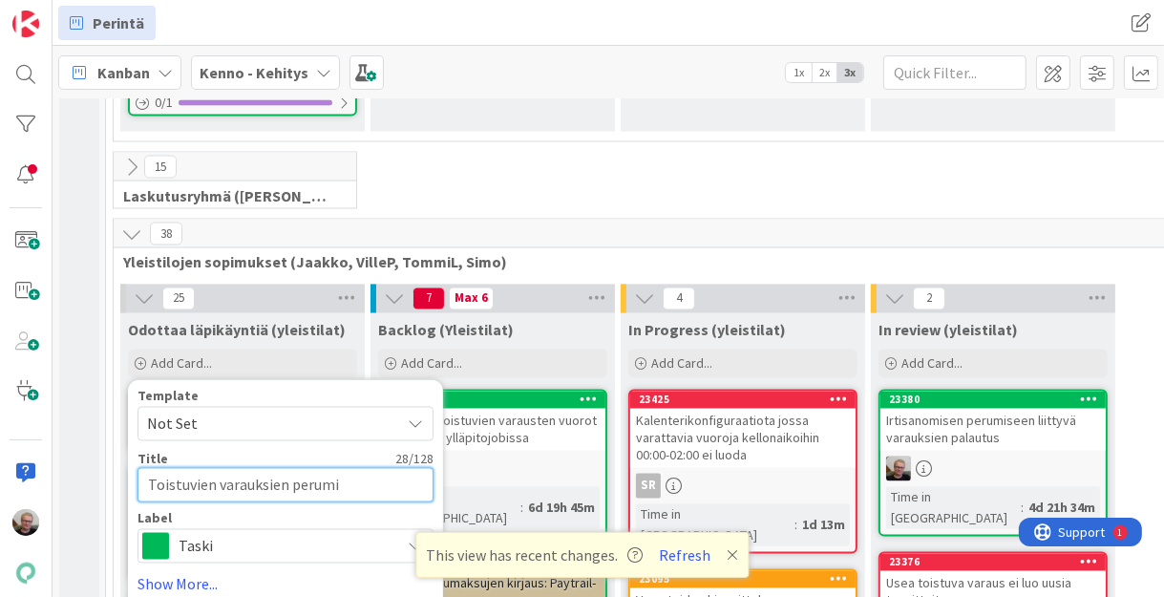
type textarea "x"
type textarea "Toistuvien varauksien perumin"
type textarea "x"
type textarea "Toistuvien varauksien perumine"
type textarea "x"
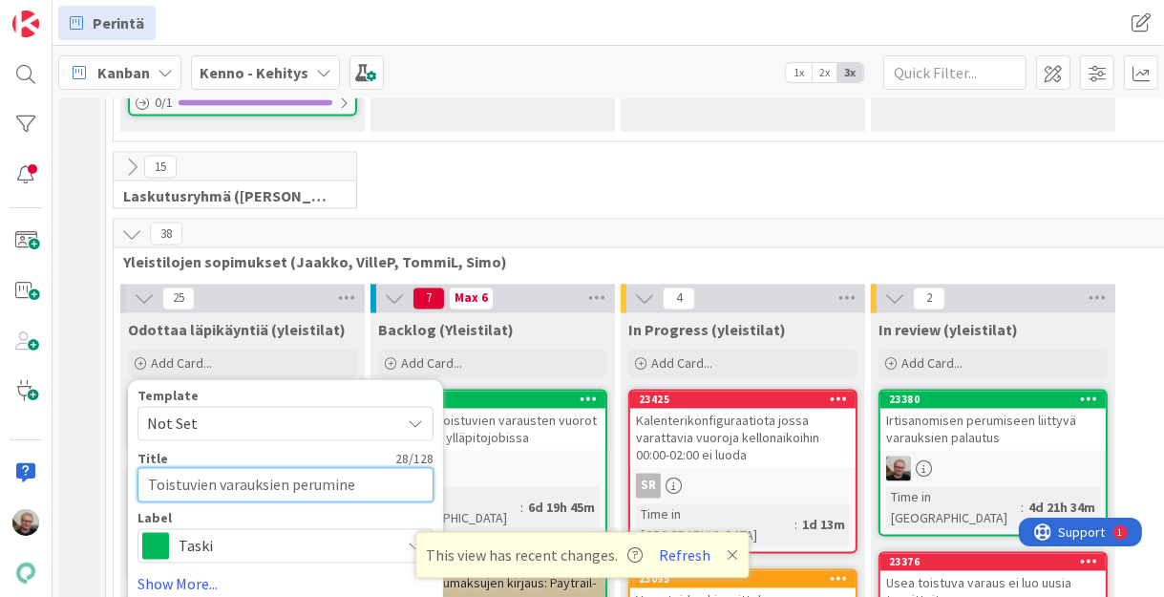
type textarea "Toistuvien varauksien peruminen"
type textarea "x"
type textarea "Toistuvien varauksien peruminen"
type textarea "x"
type textarea "Toistuvien varauksien peruminen j"
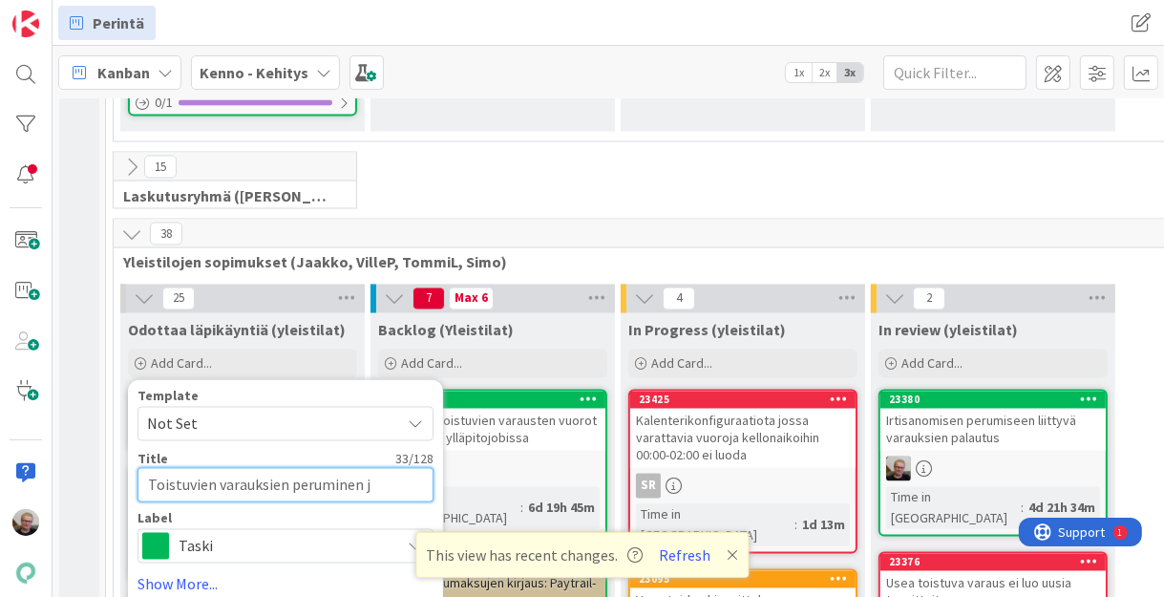
type textarea "x"
type textarea "Toistuvien varauksien peruminen ja"
type textarea "x"
type textarea "Toistuvien varauksien peruminen ja"
type textarea "x"
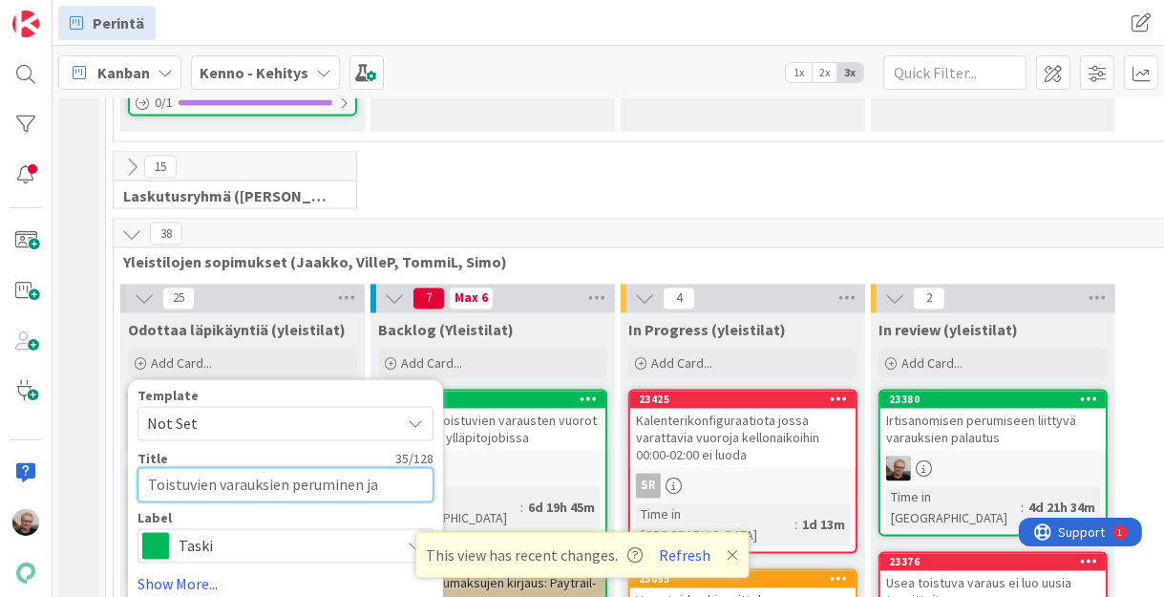
type textarea "Toistuvien varauksien peruminen ja k"
type textarea "x"
type textarea "Toistuvien varauksien peruminen ja ke"
type textarea "x"
type textarea "Toistuvien varauksien peruminen ja kes"
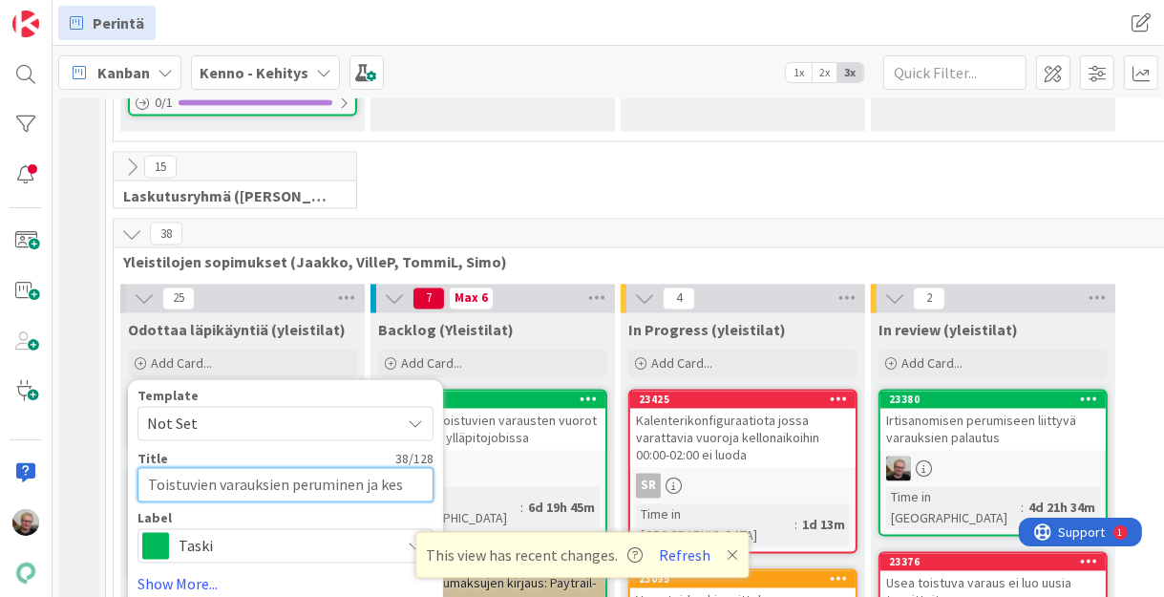
type textarea "x"
type textarea "Toistuvien varauksien peruminen ja kesk"
type textarea "x"
type textarea "Toistuvien varauksien peruminen ja kes"
type textarea "x"
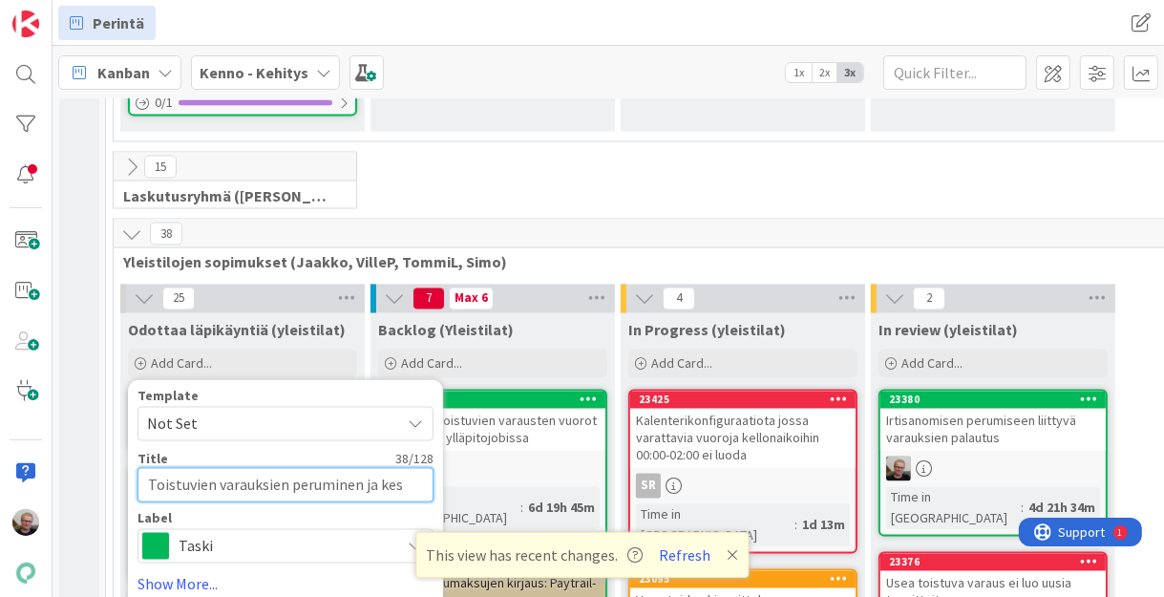
type textarea "Toistuvien varauksien peruminen ja kest"
type textarea "x"
type textarea "Toistuvien varauksien peruminen ja kesto"
type textarea "x"
type textarea "Toistuvien varauksien peruminen ja keston"
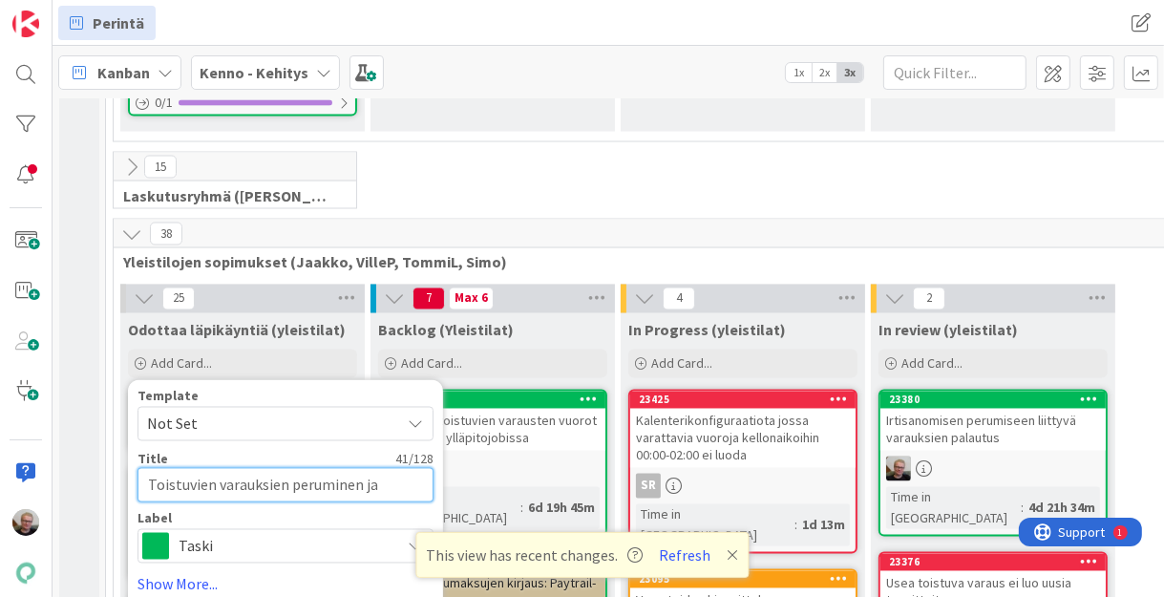
type textarea "x"
type textarea "Toistuvien varauksien peruminen ja keston"
type textarea "x"
type textarea "Toistuvien varauksien peruminen ja keston m"
type textarea "x"
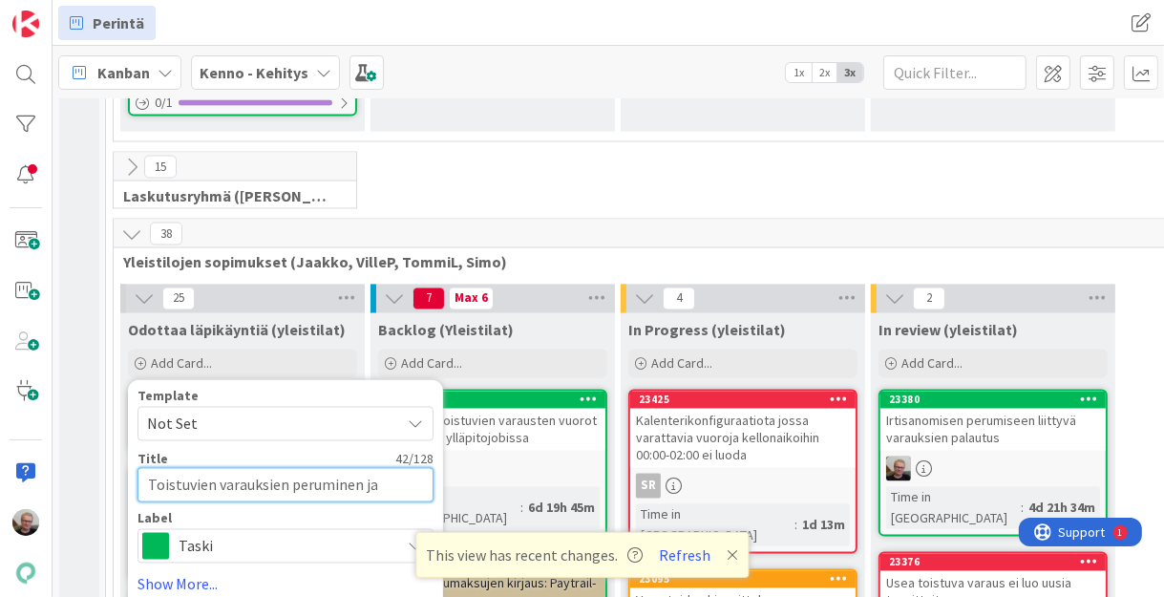
type textarea "Toistuvien varauksien peruminen ja keston mu"
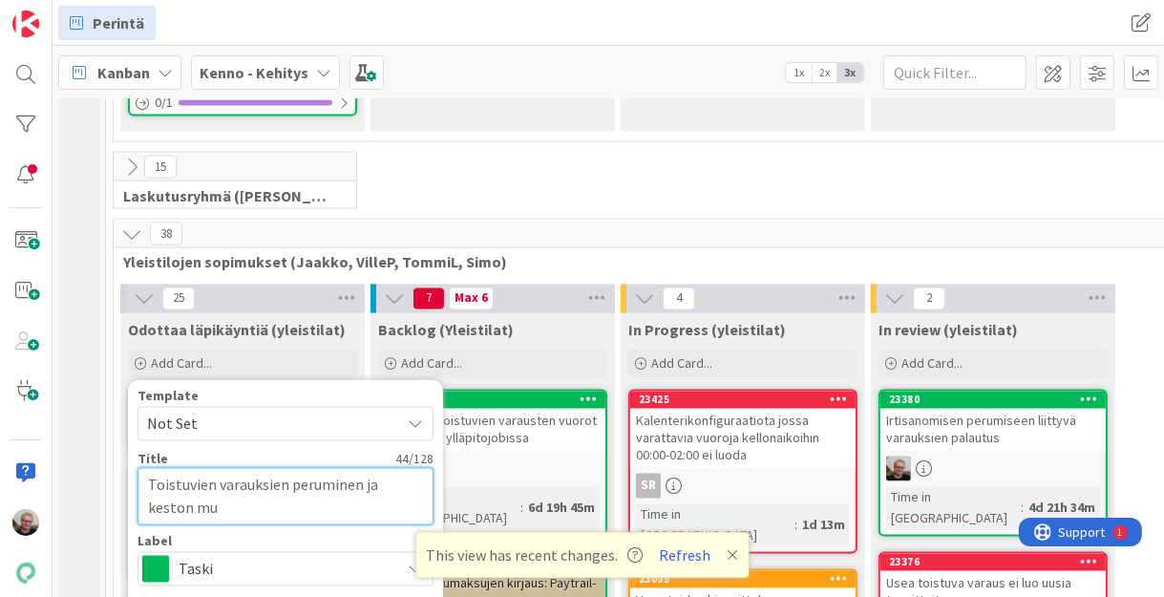
type textarea "x"
type textarea "Toistuvien varauksien peruminen ja keston muo"
type textarea "x"
type textarea "Toistuvien varauksien peruminen ja keston muok"
type textarea "x"
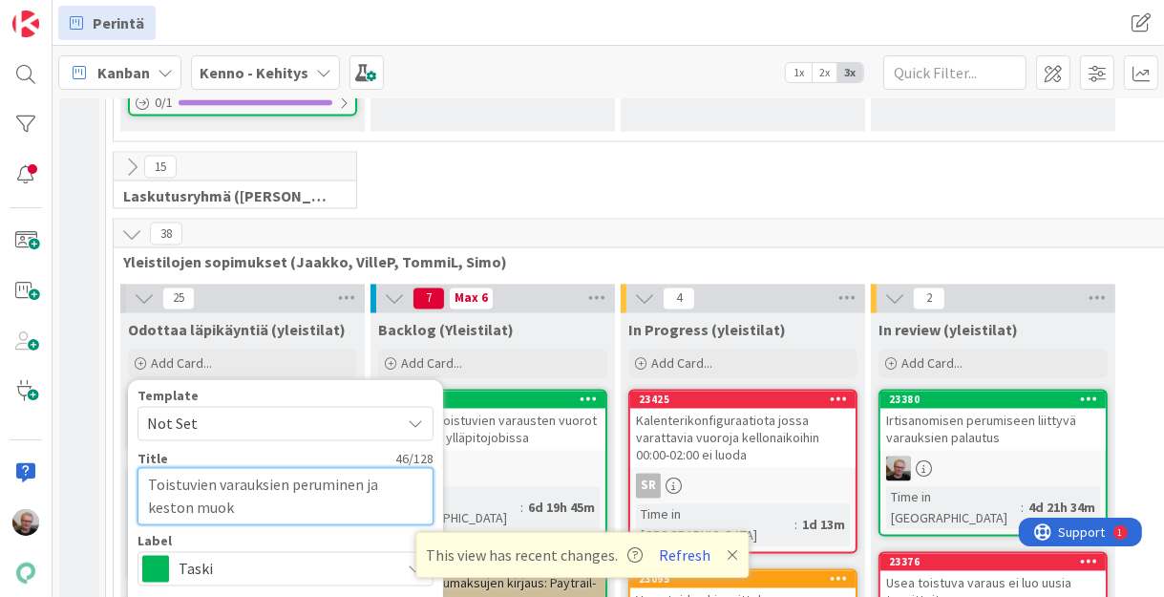
type textarea "Toistuvien varauksien peruminen ja keston muokk"
type textarea "x"
type textarea "Toistuvien varauksien peruminen ja keston muokka"
type textarea "x"
type textarea "Toistuvien varauksien peruminen ja keston muokkaa"
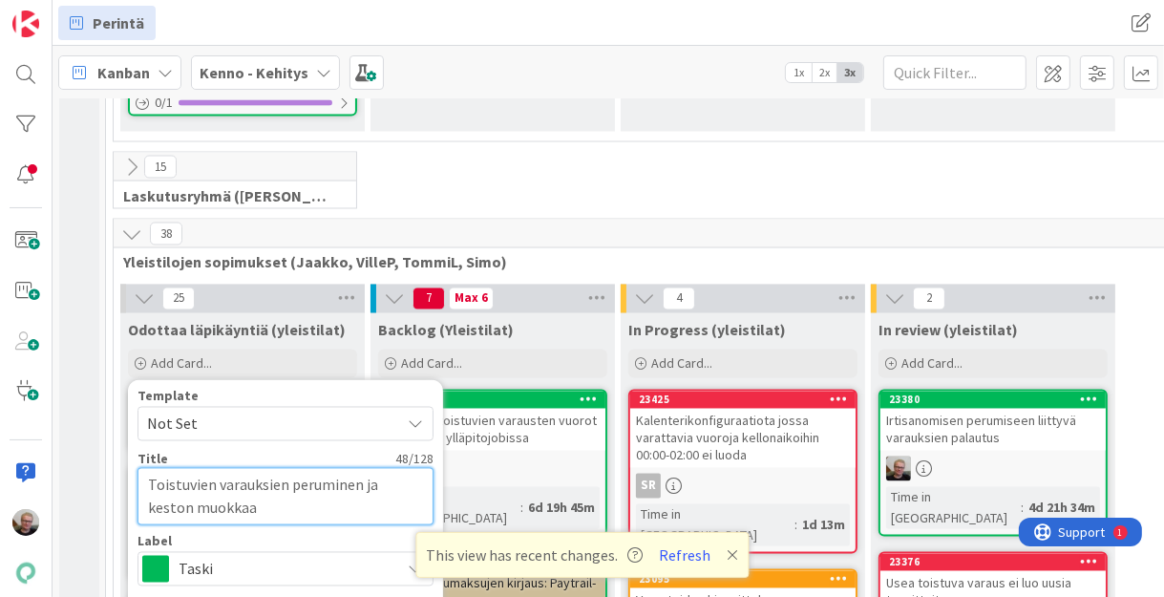
type textarea "x"
type textarea "Toistuvien varauksien peruminen ja keston muokkaam"
type textarea "x"
type textarea "Toistuvien varauksien peruminen ja keston muokkaami"
type textarea "x"
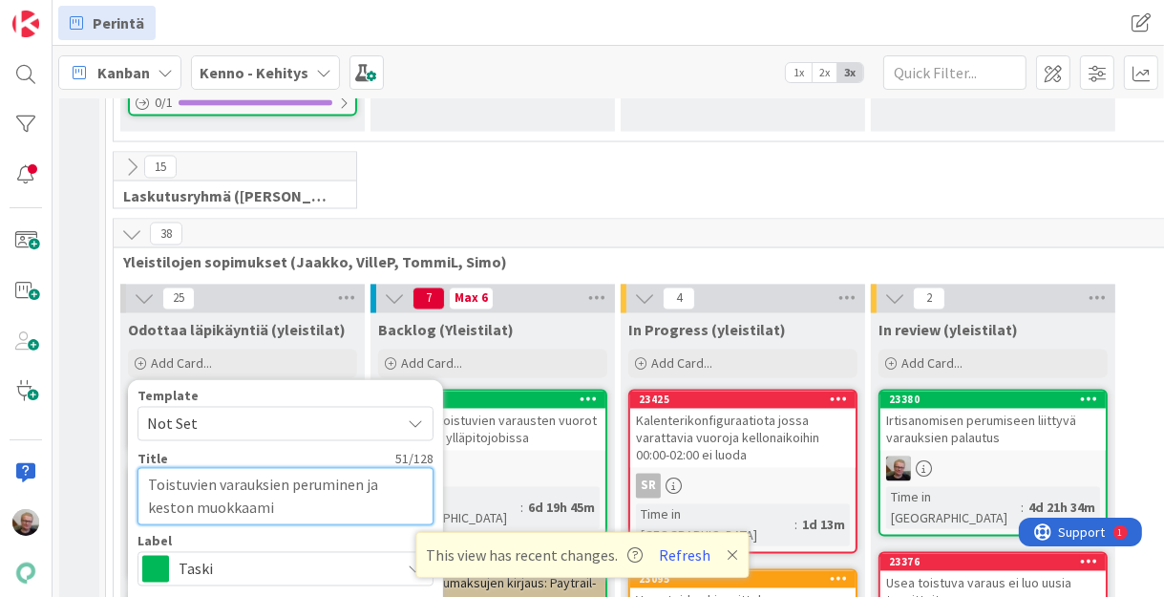
type textarea "Toistuvien varauksien peruminen ja keston muokkaamin"
type textarea "x"
type textarea "Toistuvien varauksien peruminen ja keston muokkaamine"
type textarea "x"
type textarea "Toistuvien varauksien peruminen ja keston muokkaaminen"
